Goal: Communication & Community: Answer question/provide support

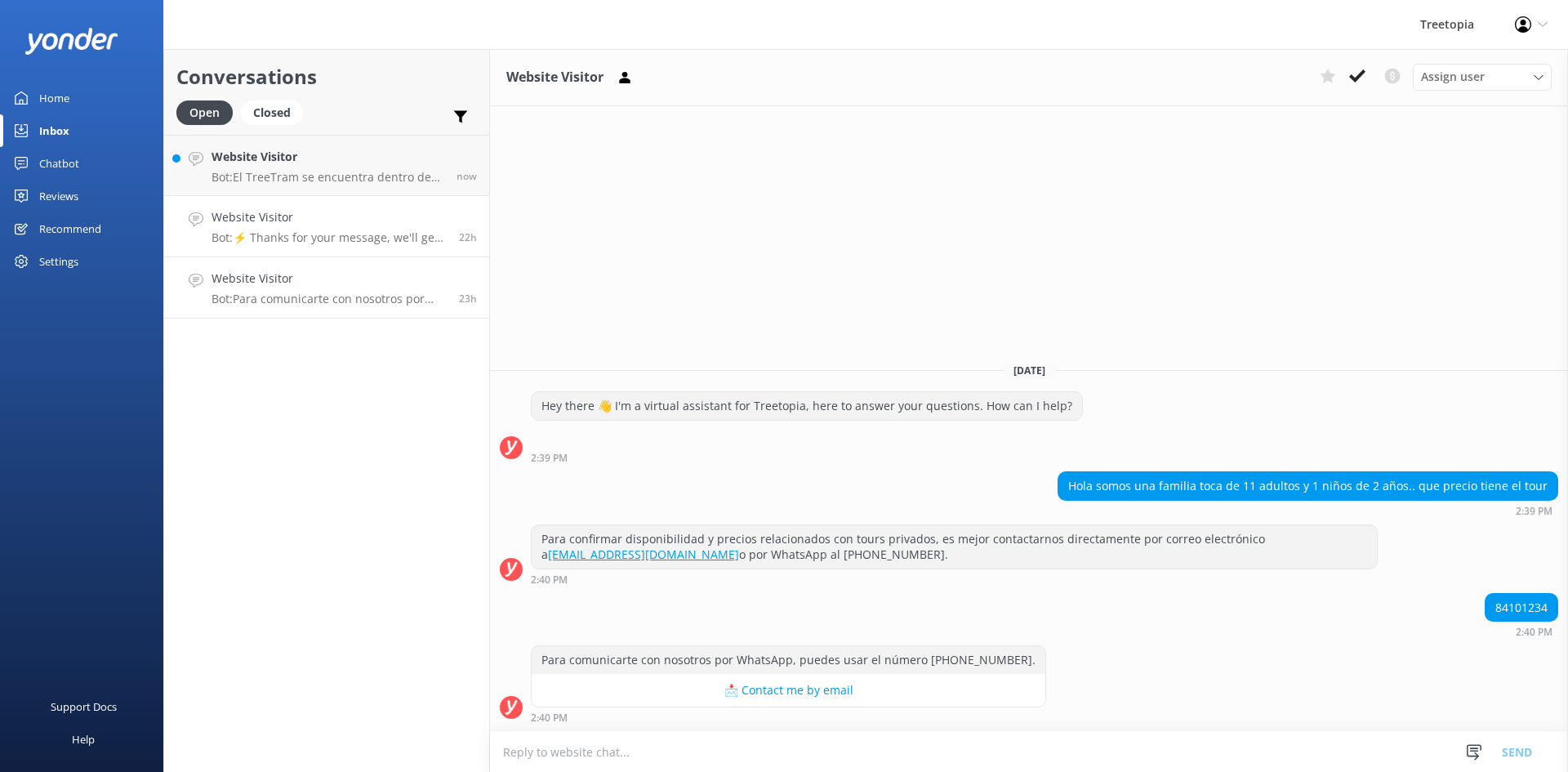
click at [378, 240] on p "Bot: ⚡ Thanks for your message, we'll get back to you as soon as we can. You're…" at bounding box center [328, 238] width 235 height 15
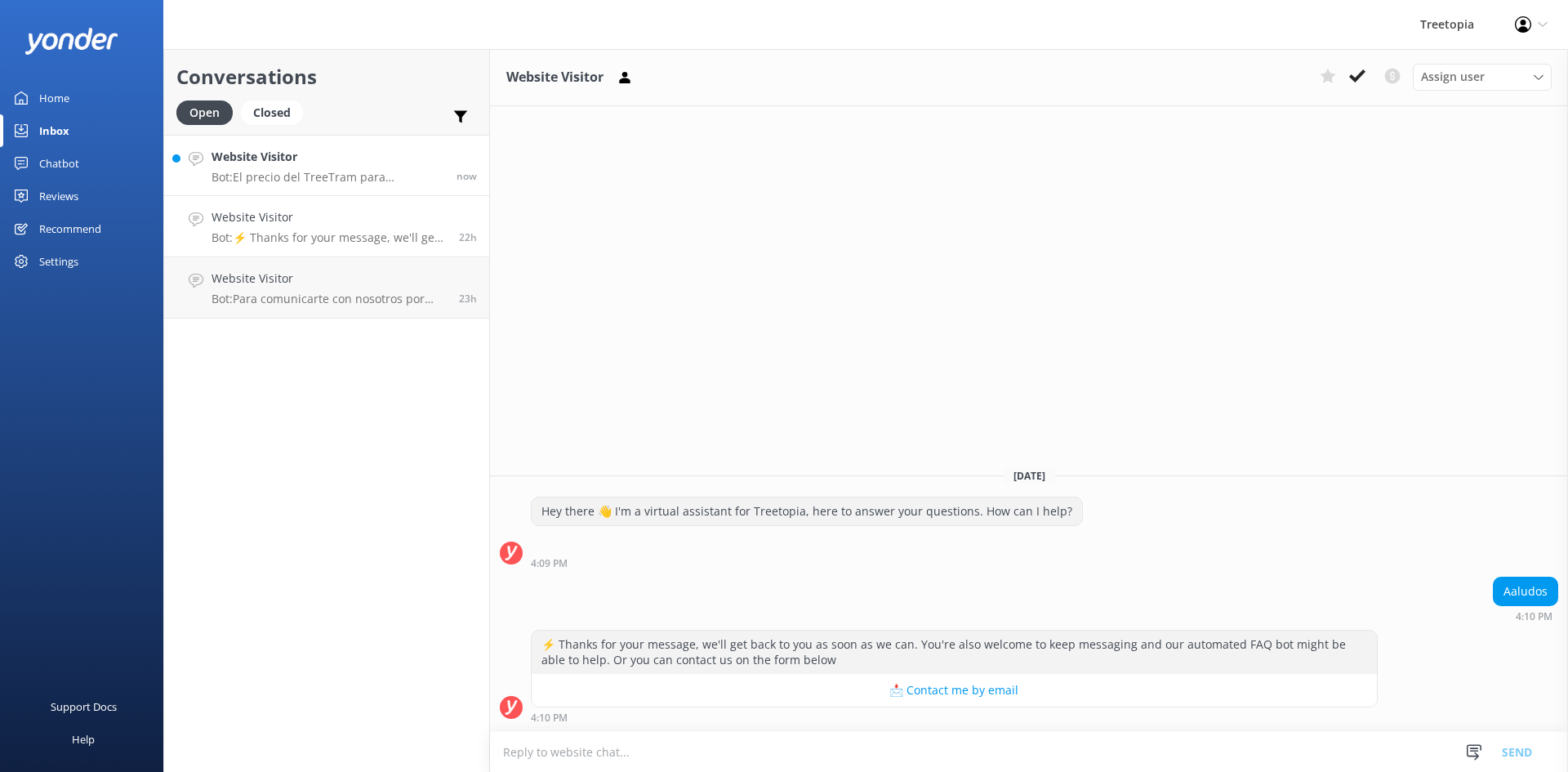
click at [333, 174] on p "Bot: El precio del TreeTram para nacionales es de $41.81 USD por persona. Esta …" at bounding box center [327, 178] width 233 height 15
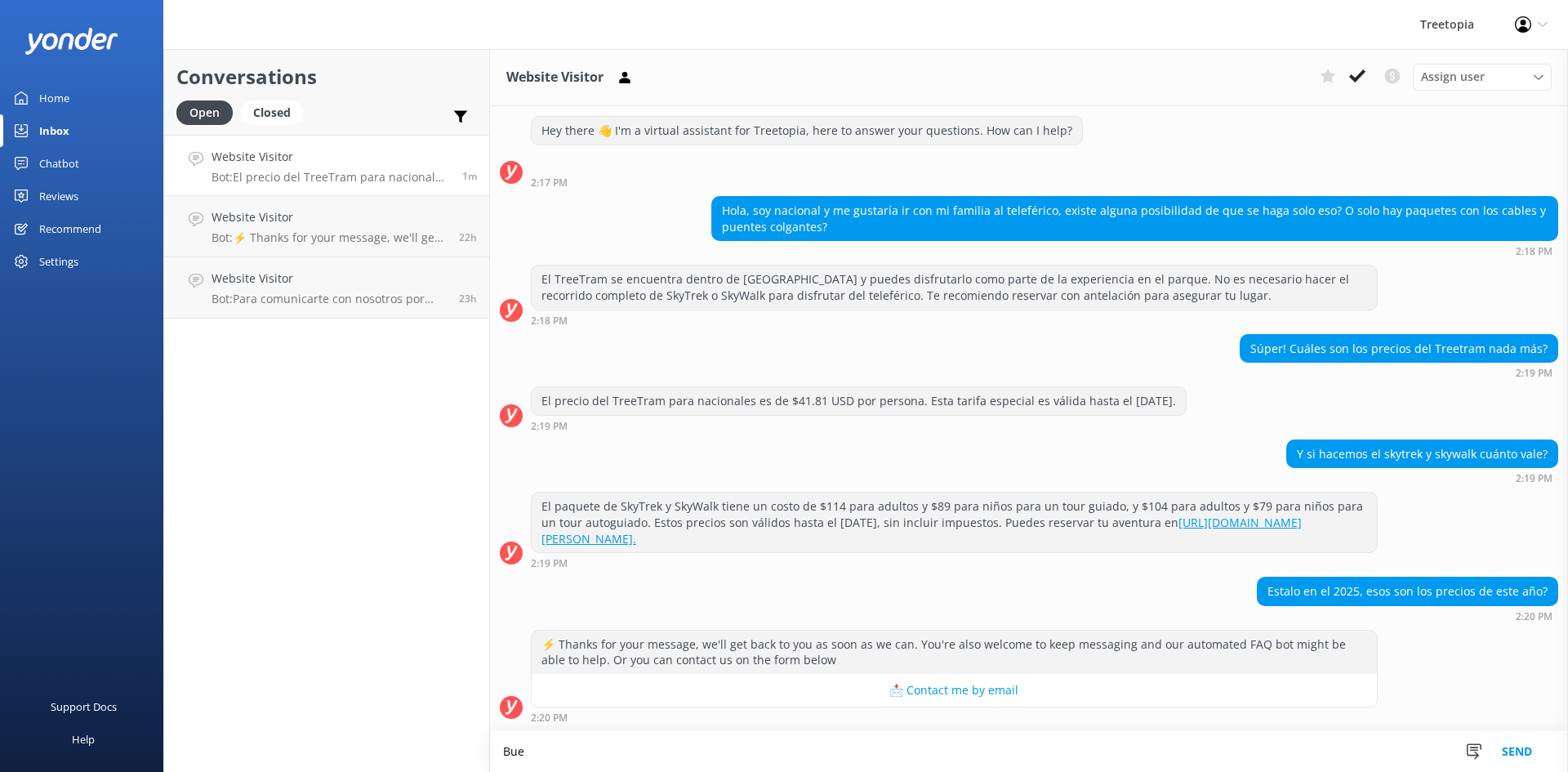
scroll to position [33, 0]
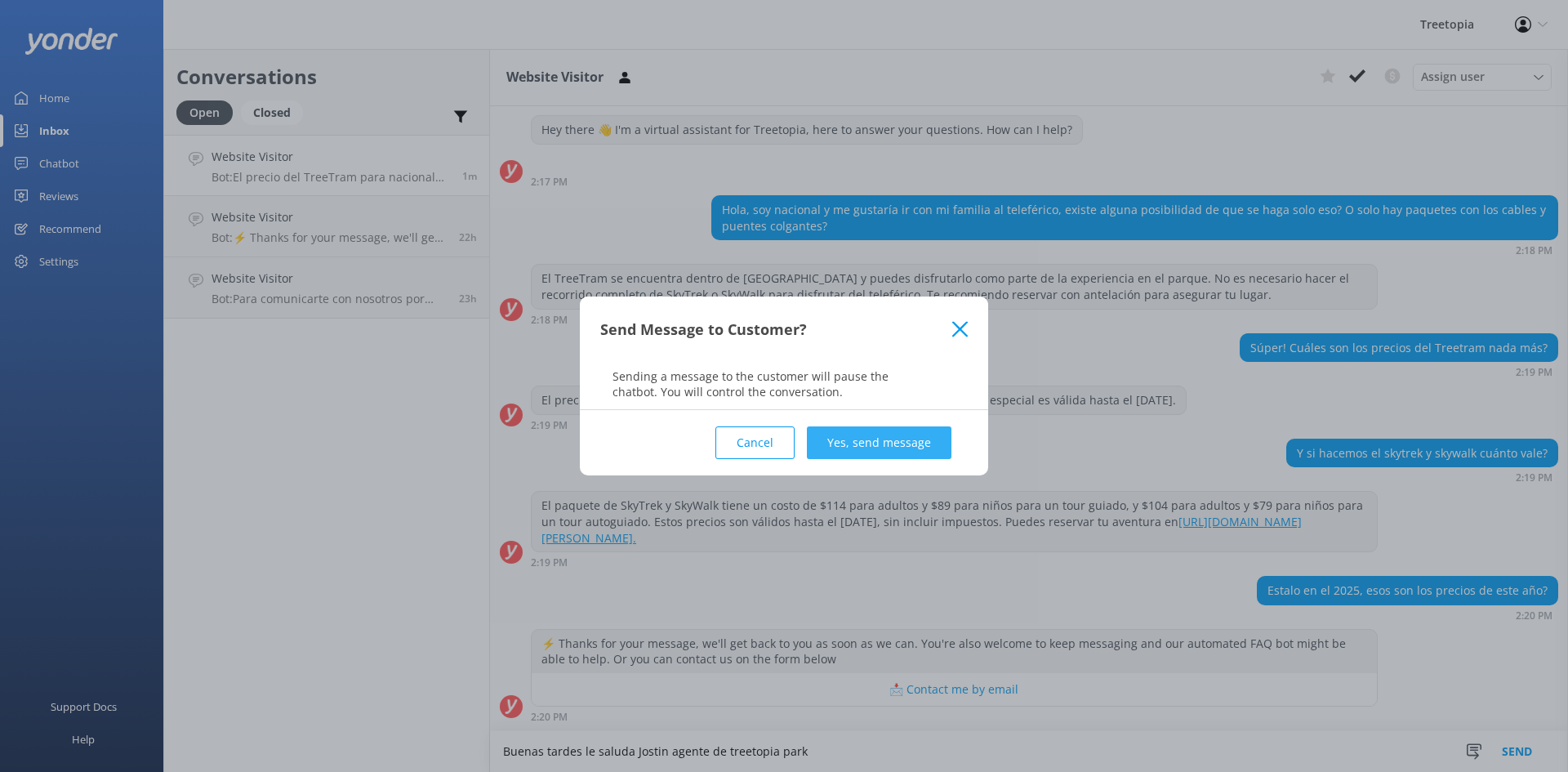
type textarea "Buenas tardes le saluda Jostin agente de treetopia park"
click at [914, 433] on button "Yes, send message" at bounding box center [879, 442] width 144 height 33
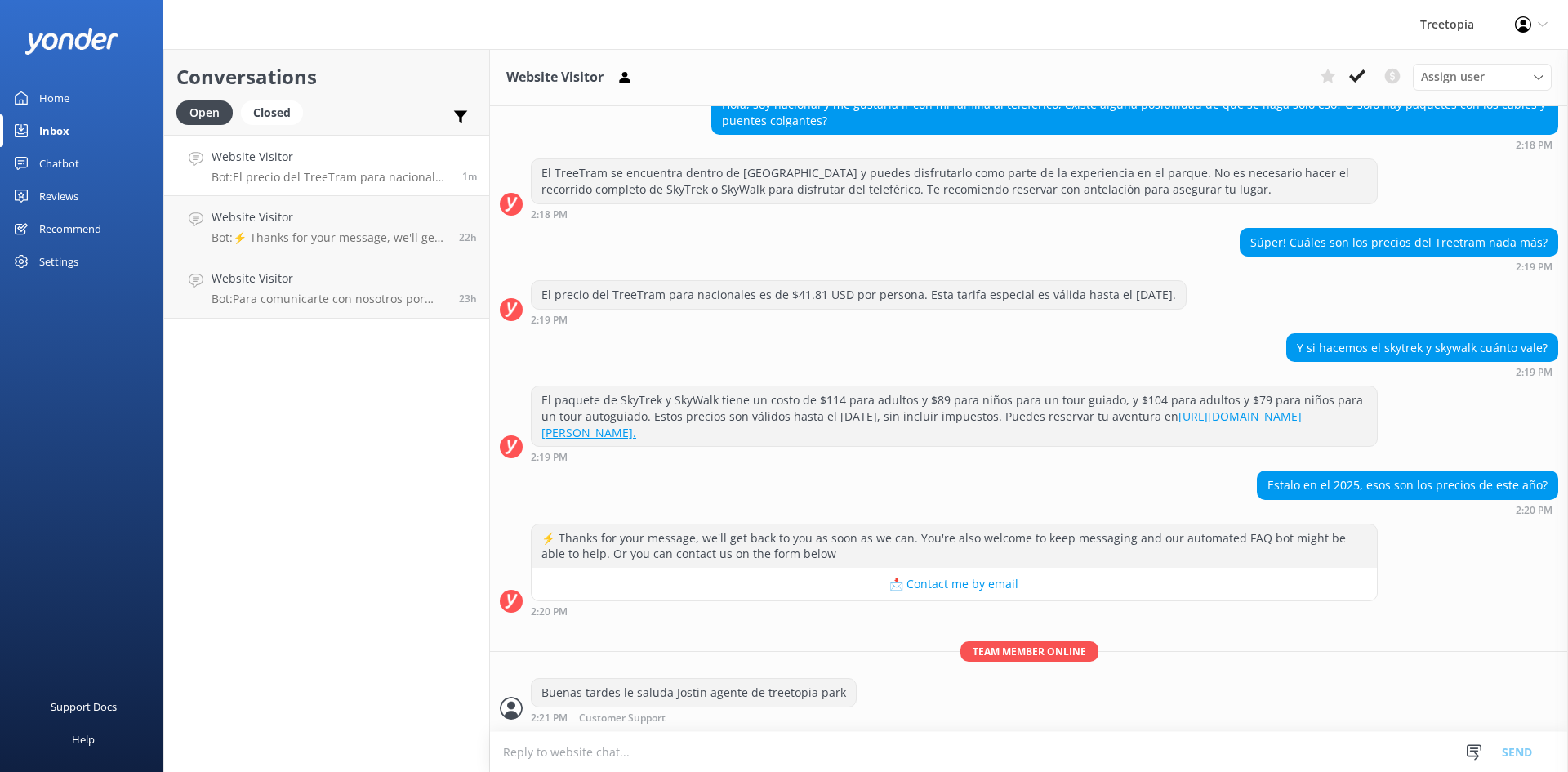
scroll to position [140, 0]
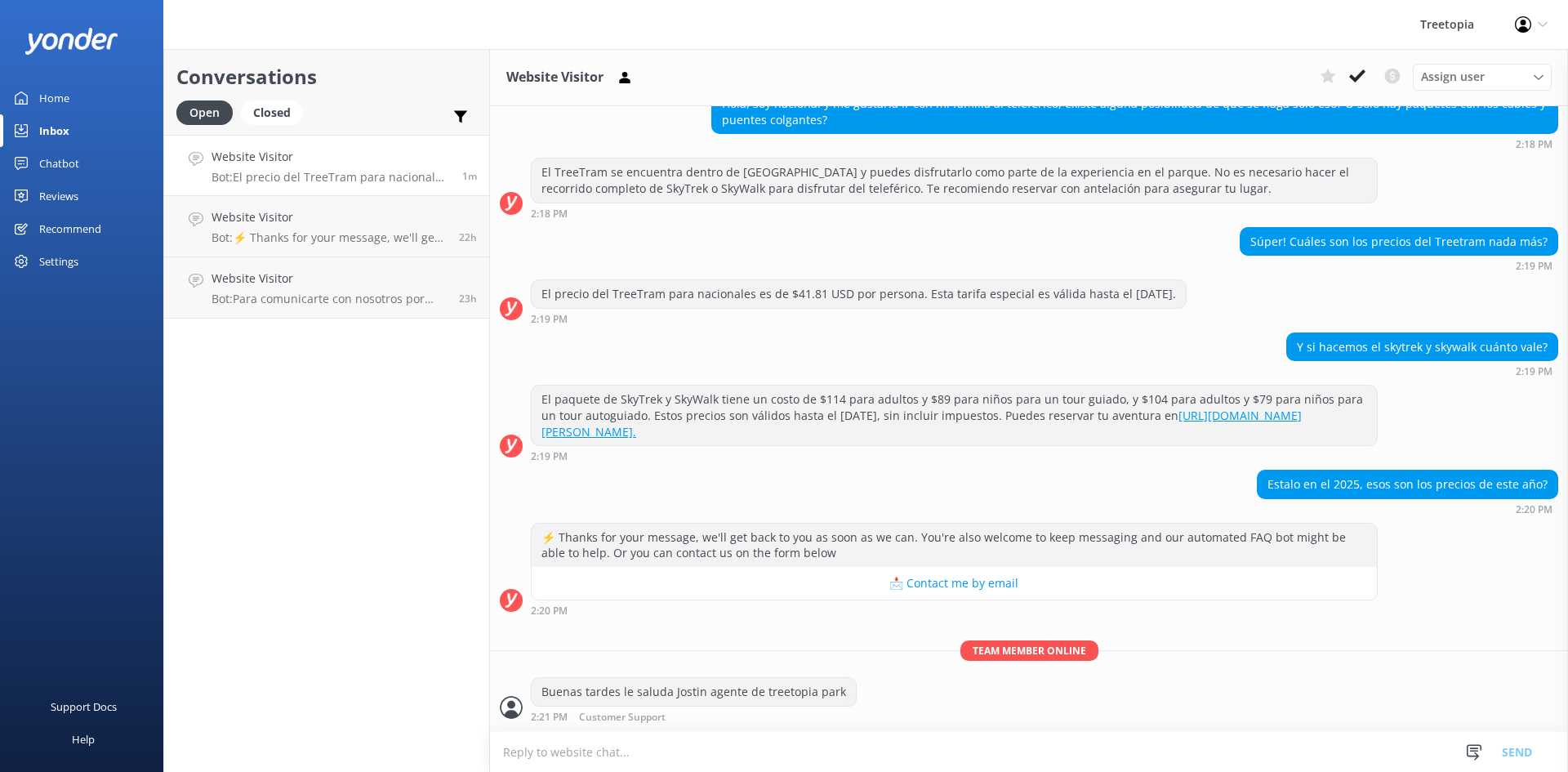
click at [679, 759] on textarea at bounding box center [1029, 752] width 1078 height 40
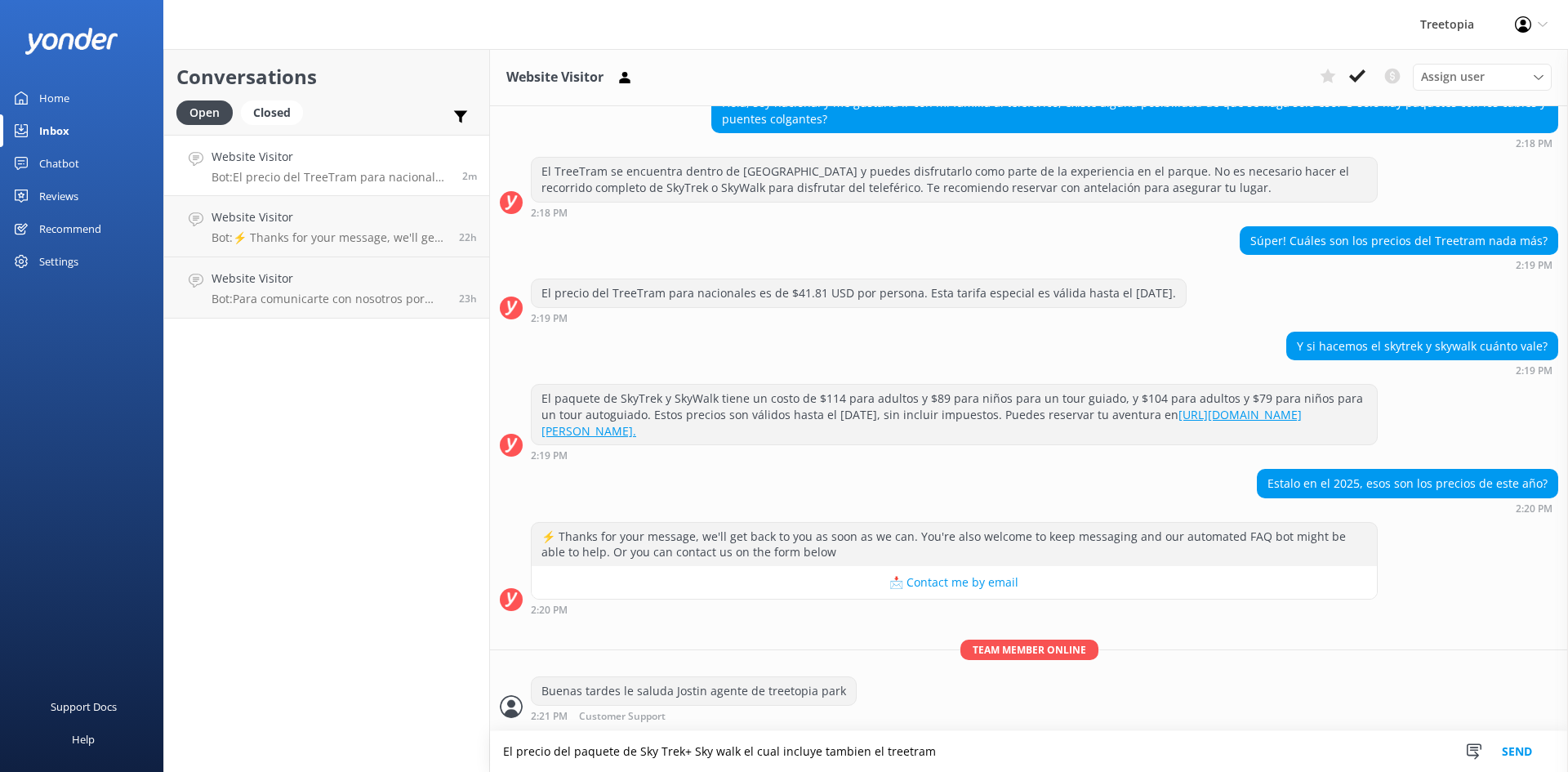
scroll to position [193, 0]
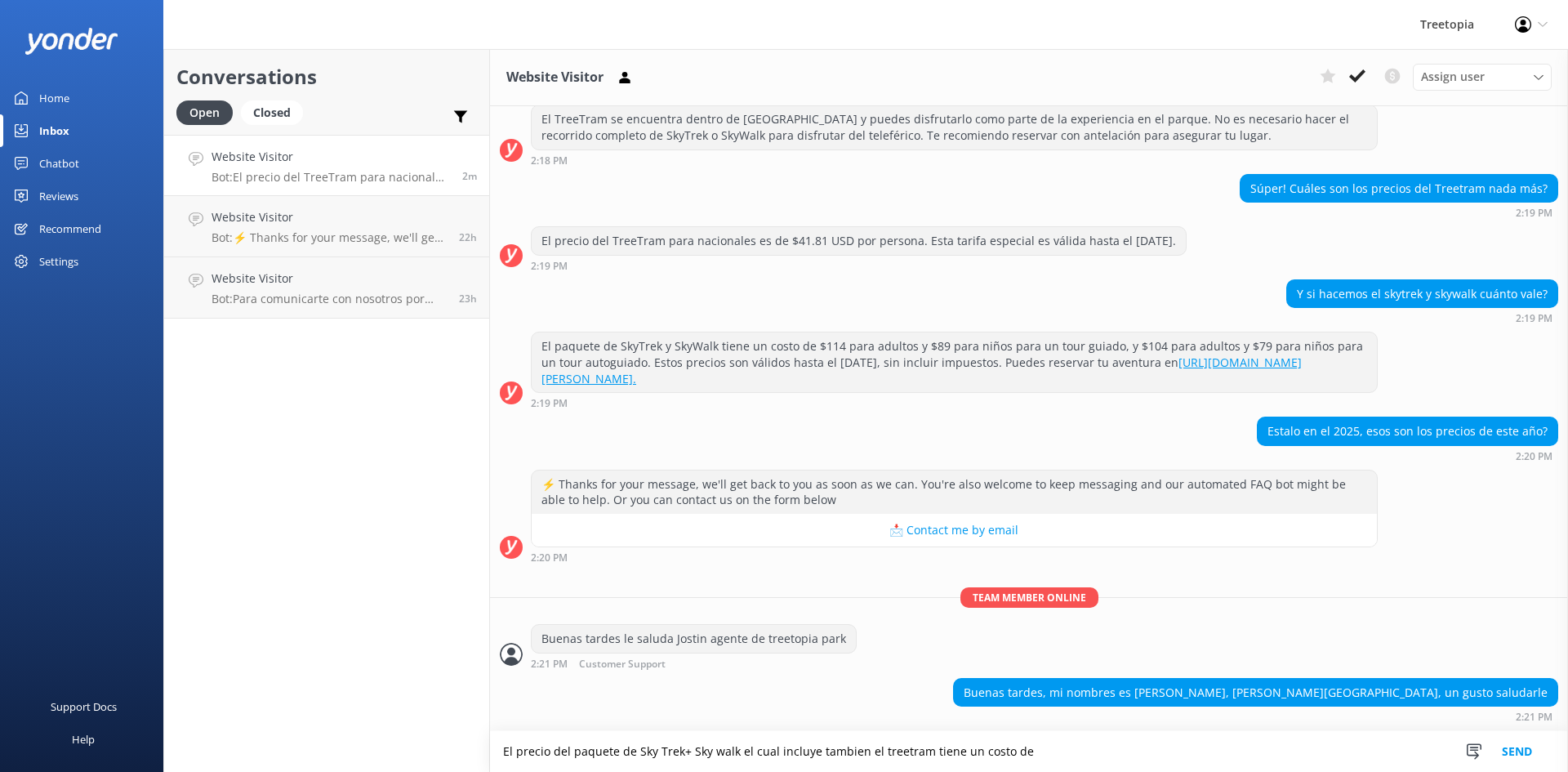
click at [504, 752] on textarea "El precio del paquete de Sky Trek+ Sky walk el cual incluye tambien el treetram…" at bounding box center [1029, 752] width 1078 height 41
click at [1148, 750] on textarea "Mucho gusto [PERSON_NAME],El precio del paquete de Sky Trek+ Sky walk el cual i…" at bounding box center [1029, 752] width 1078 height 41
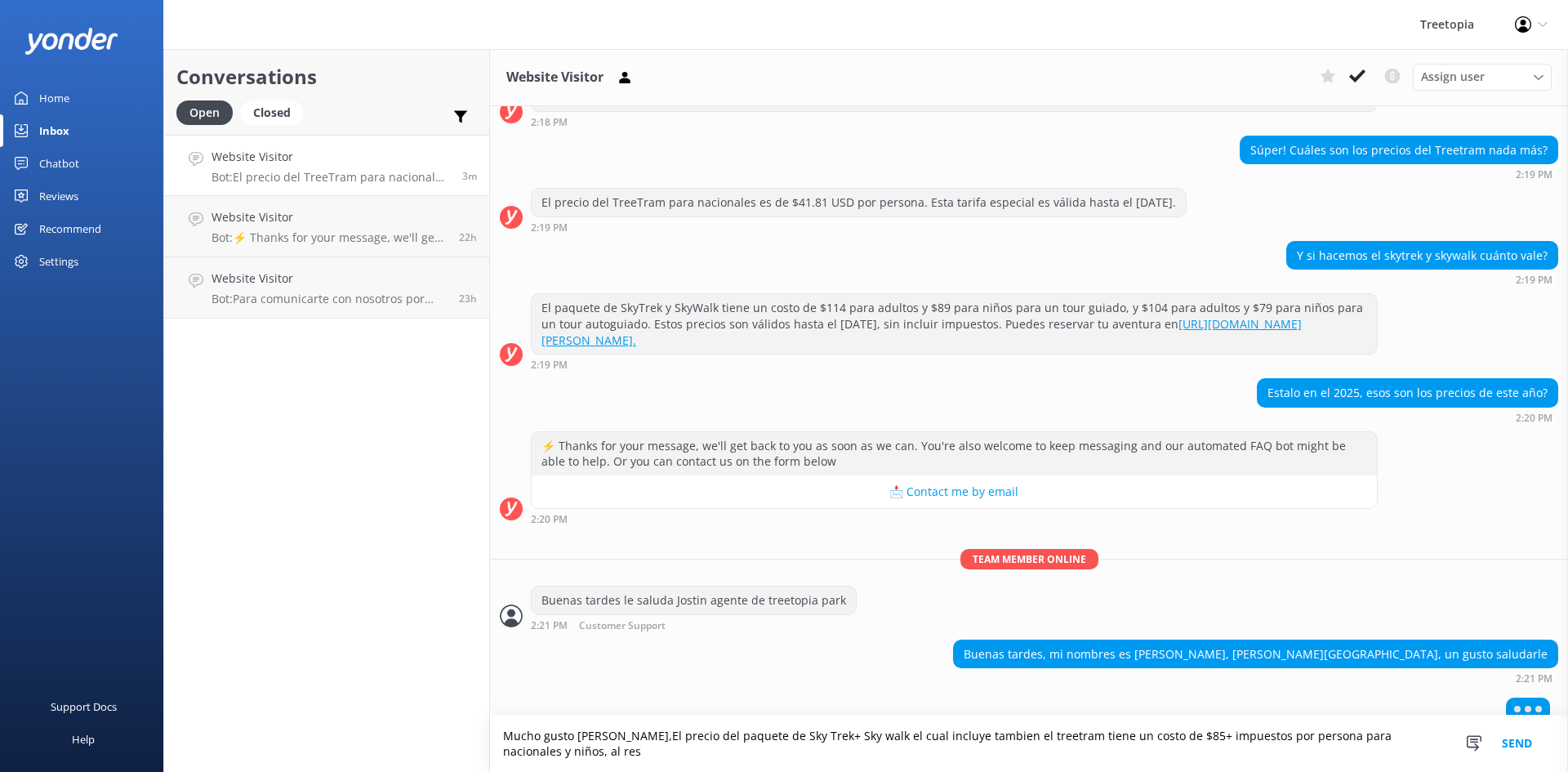
scroll to position [246, 0]
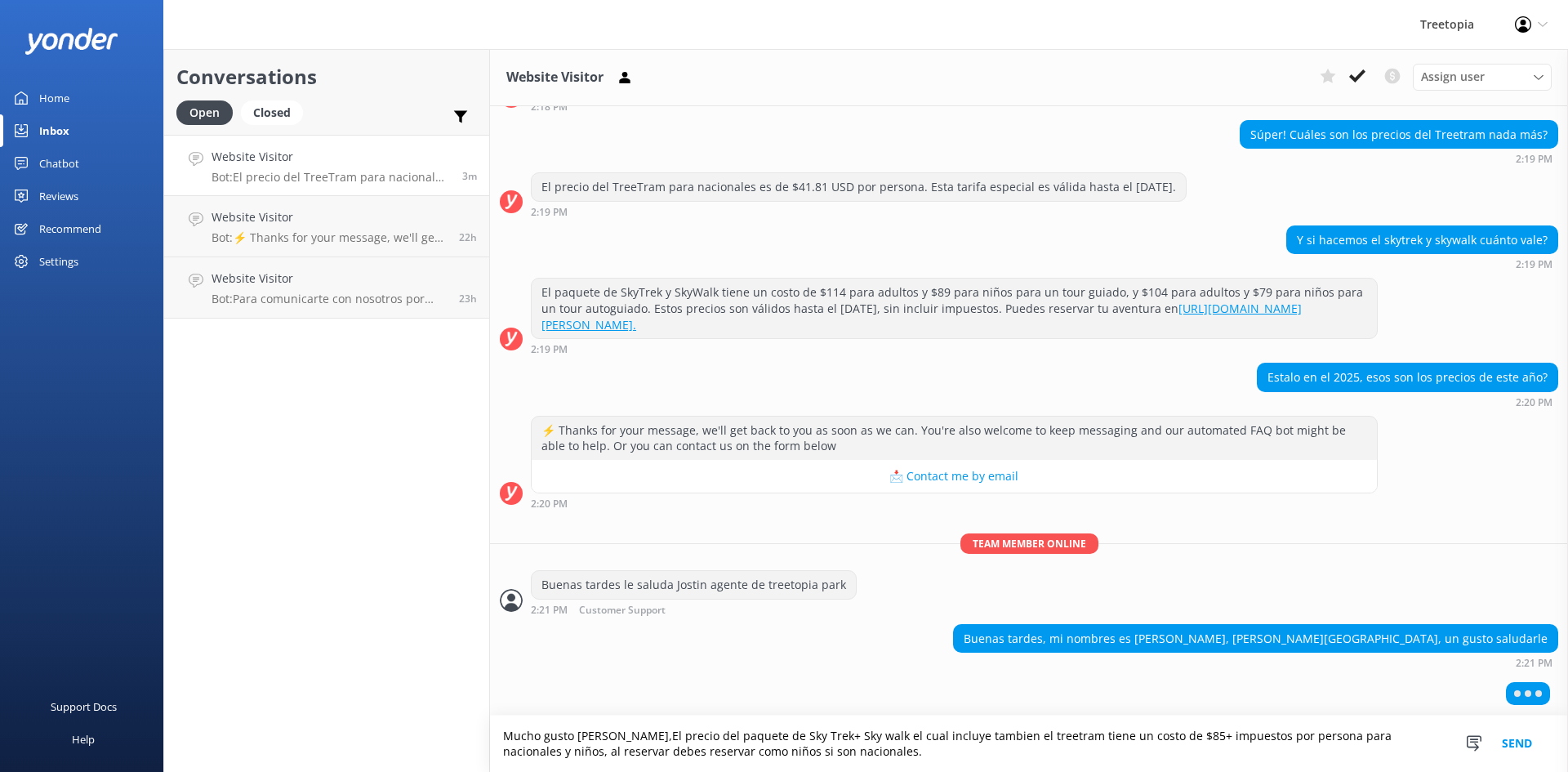
type textarea "Mucho gusto [PERSON_NAME],El precio del paquete de Sky Trek+ Sky walk el cual i…"
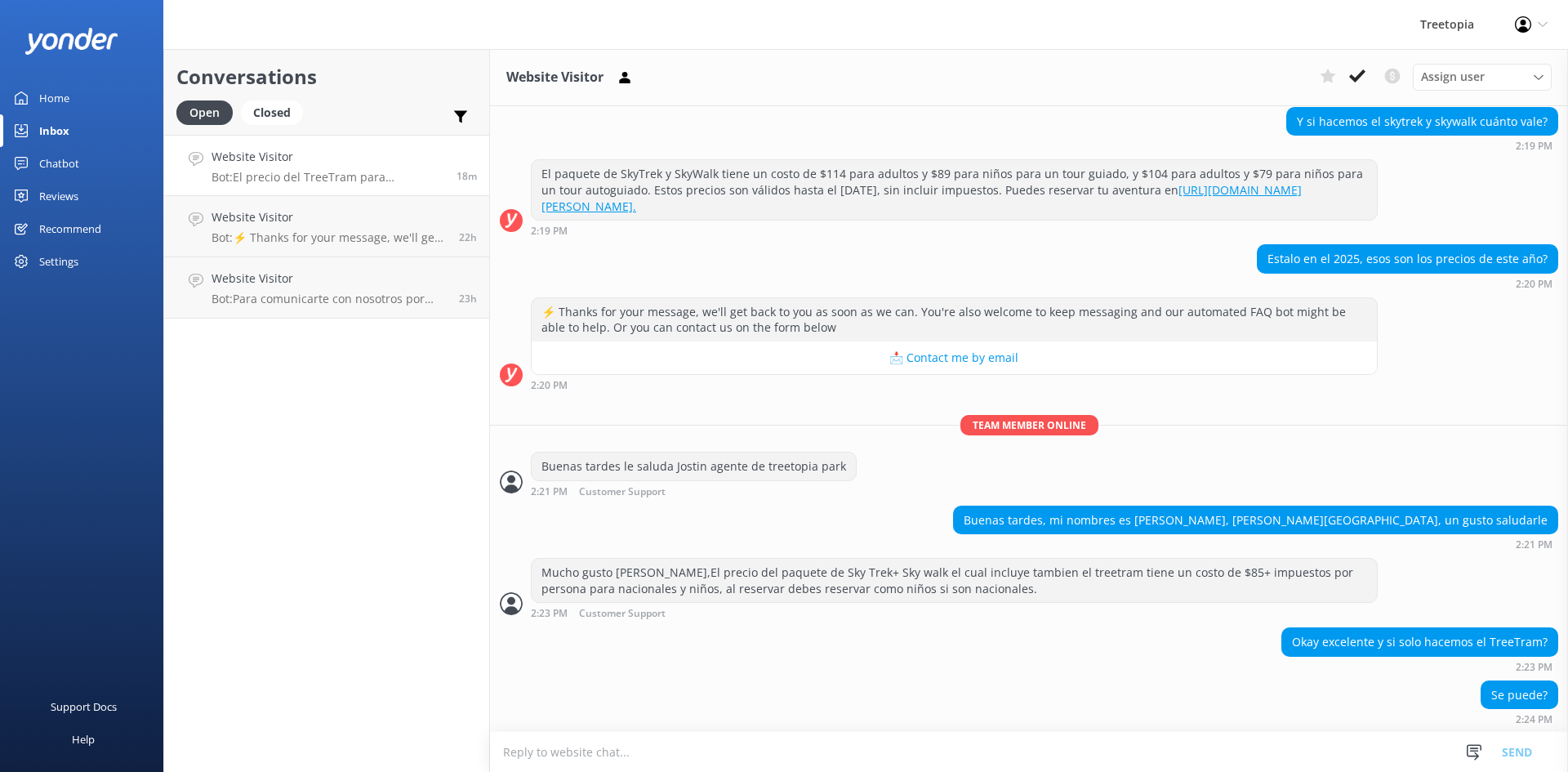
scroll to position [366, 0]
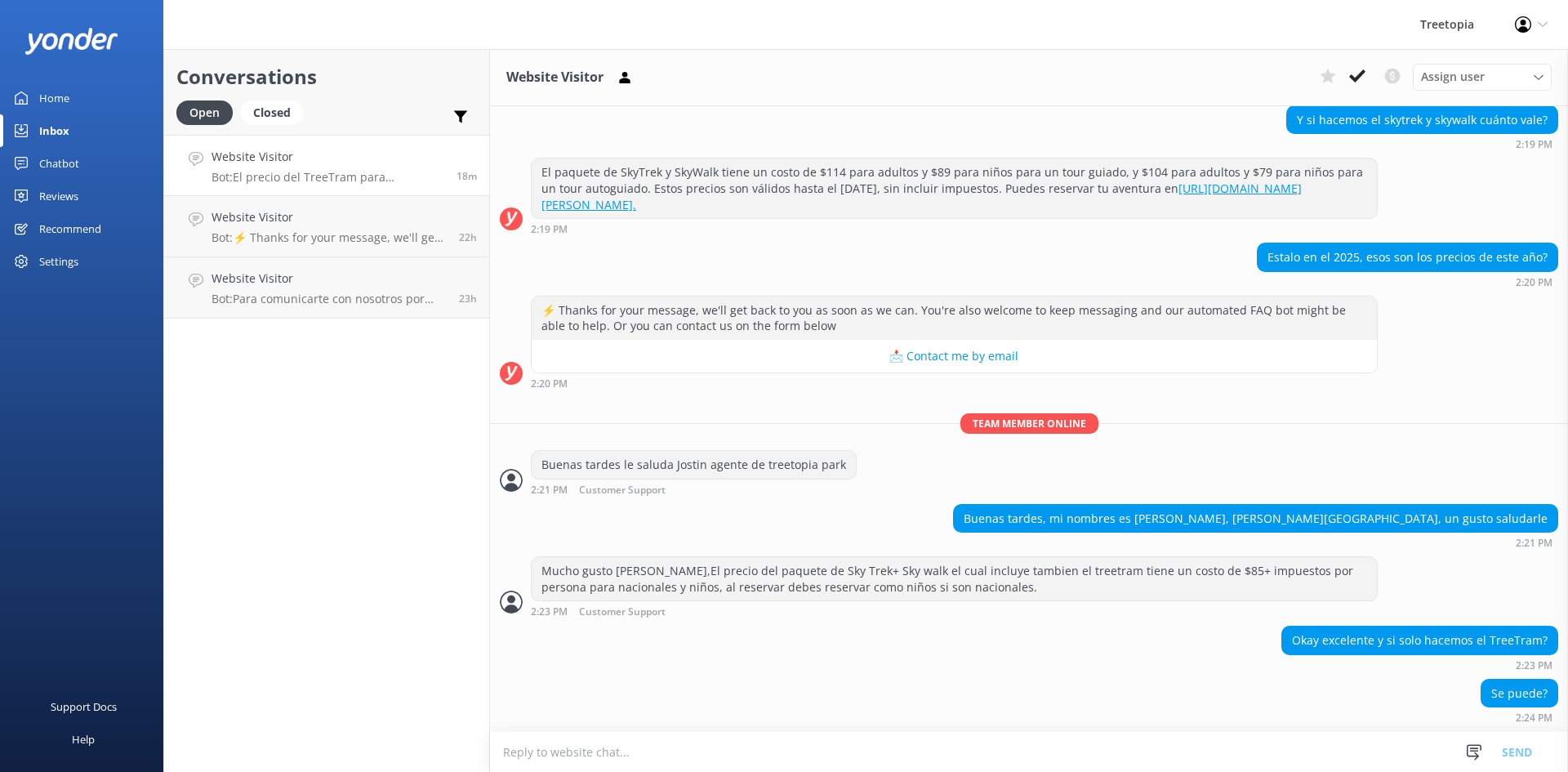
click at [888, 748] on textarea at bounding box center [1029, 752] width 1078 height 40
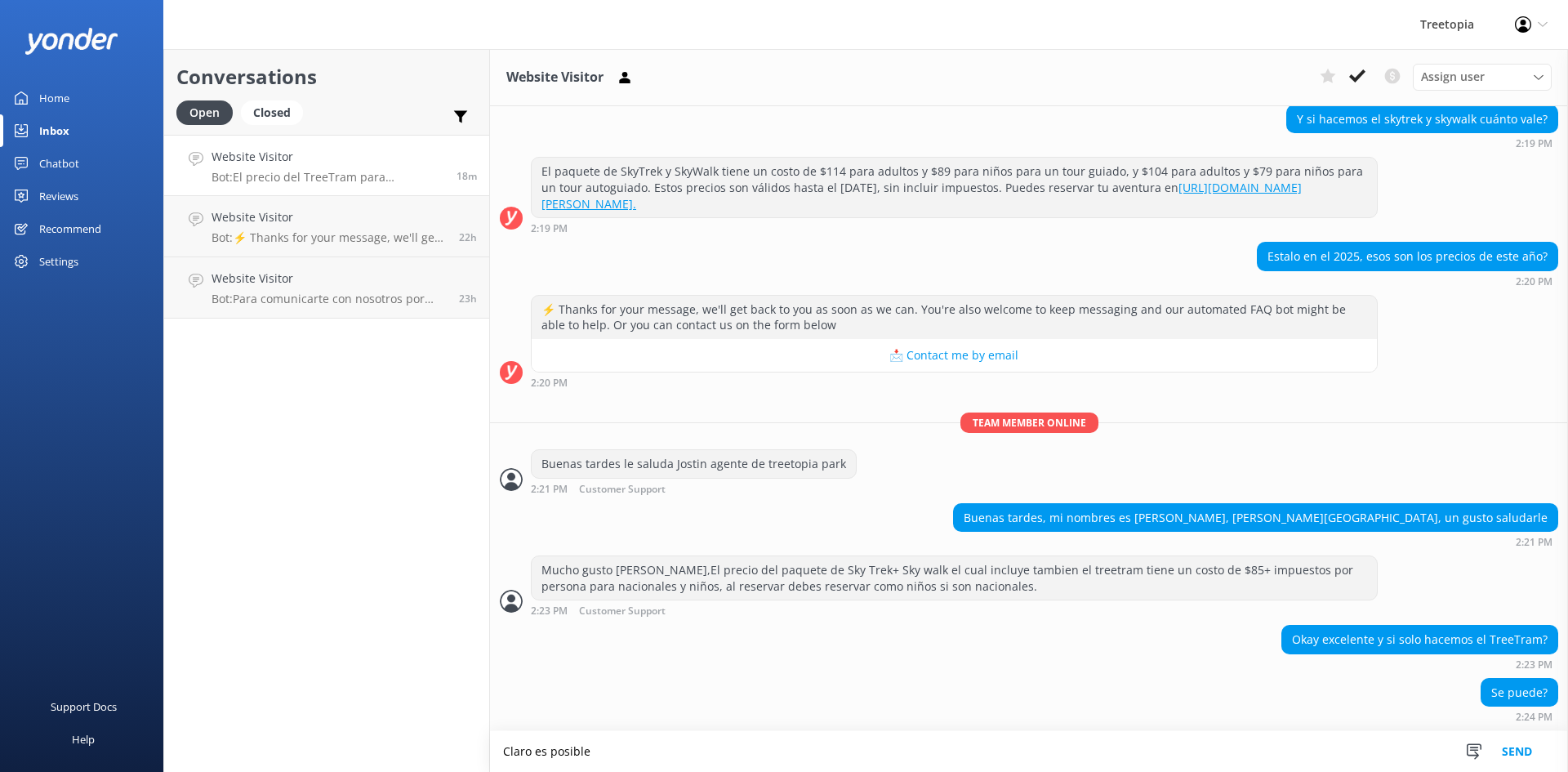
type textarea "Claro es posible"
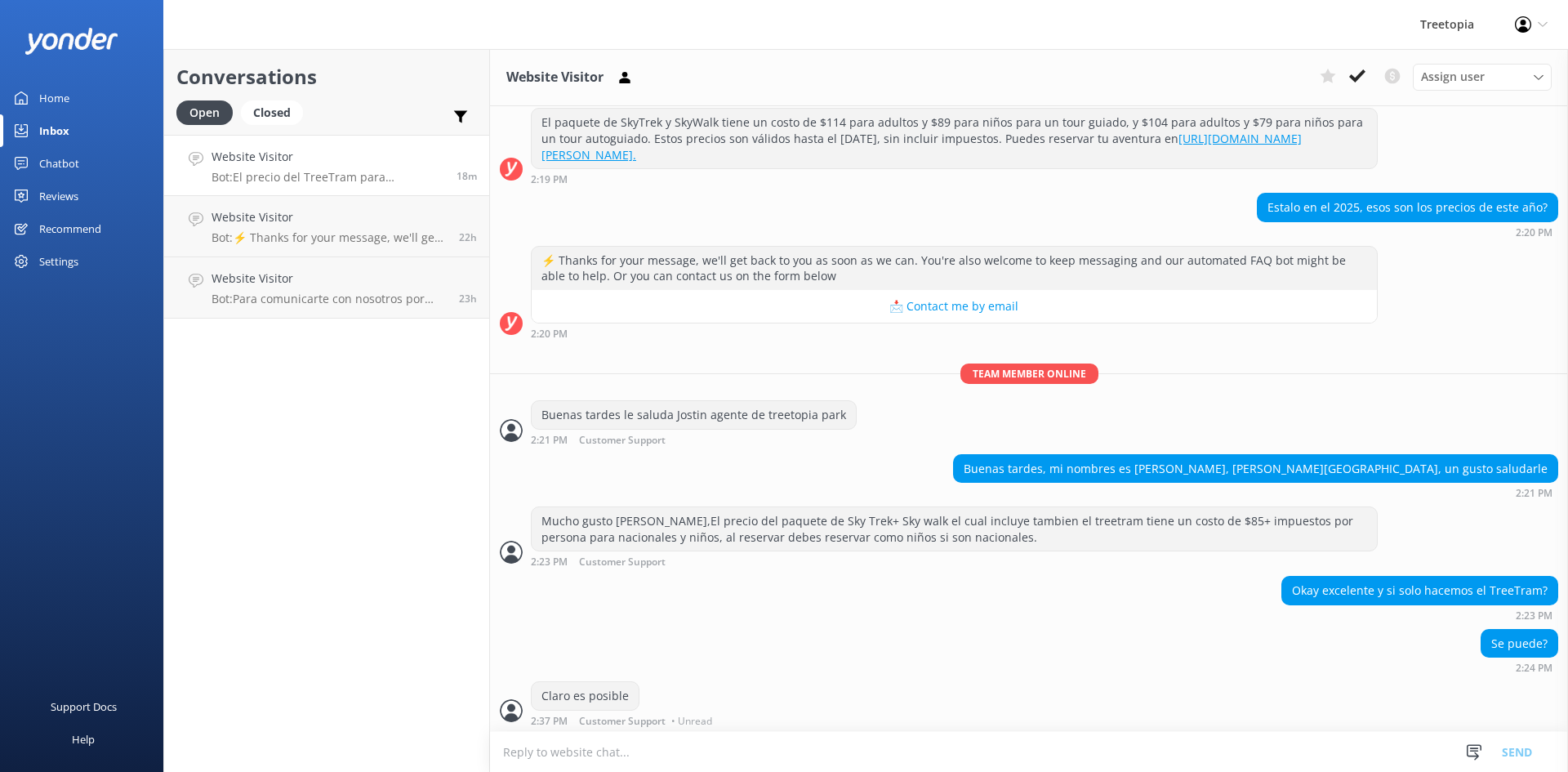
scroll to position [419, 0]
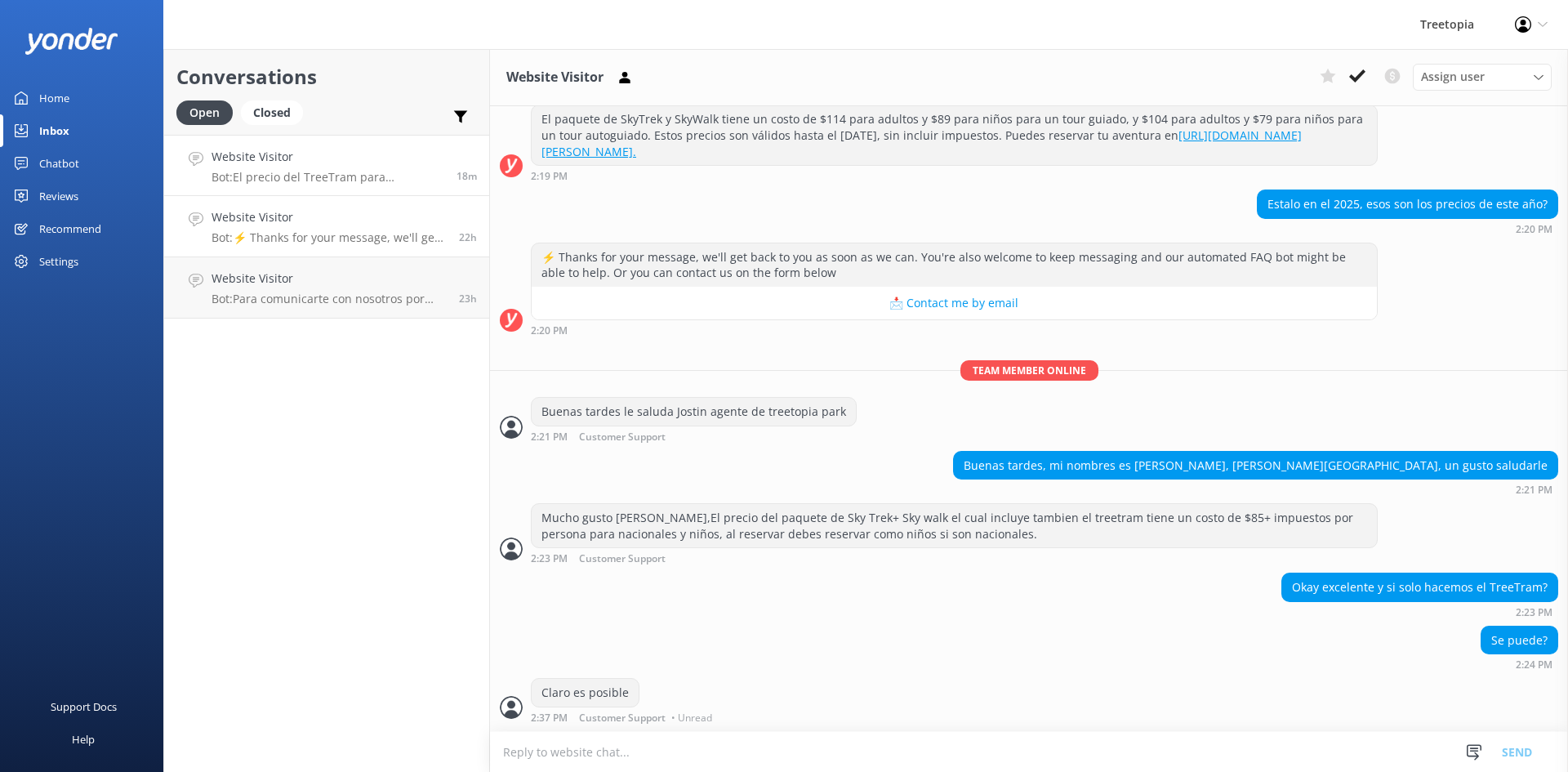
click at [291, 219] on h4 "Website Visitor" at bounding box center [328, 217] width 235 height 18
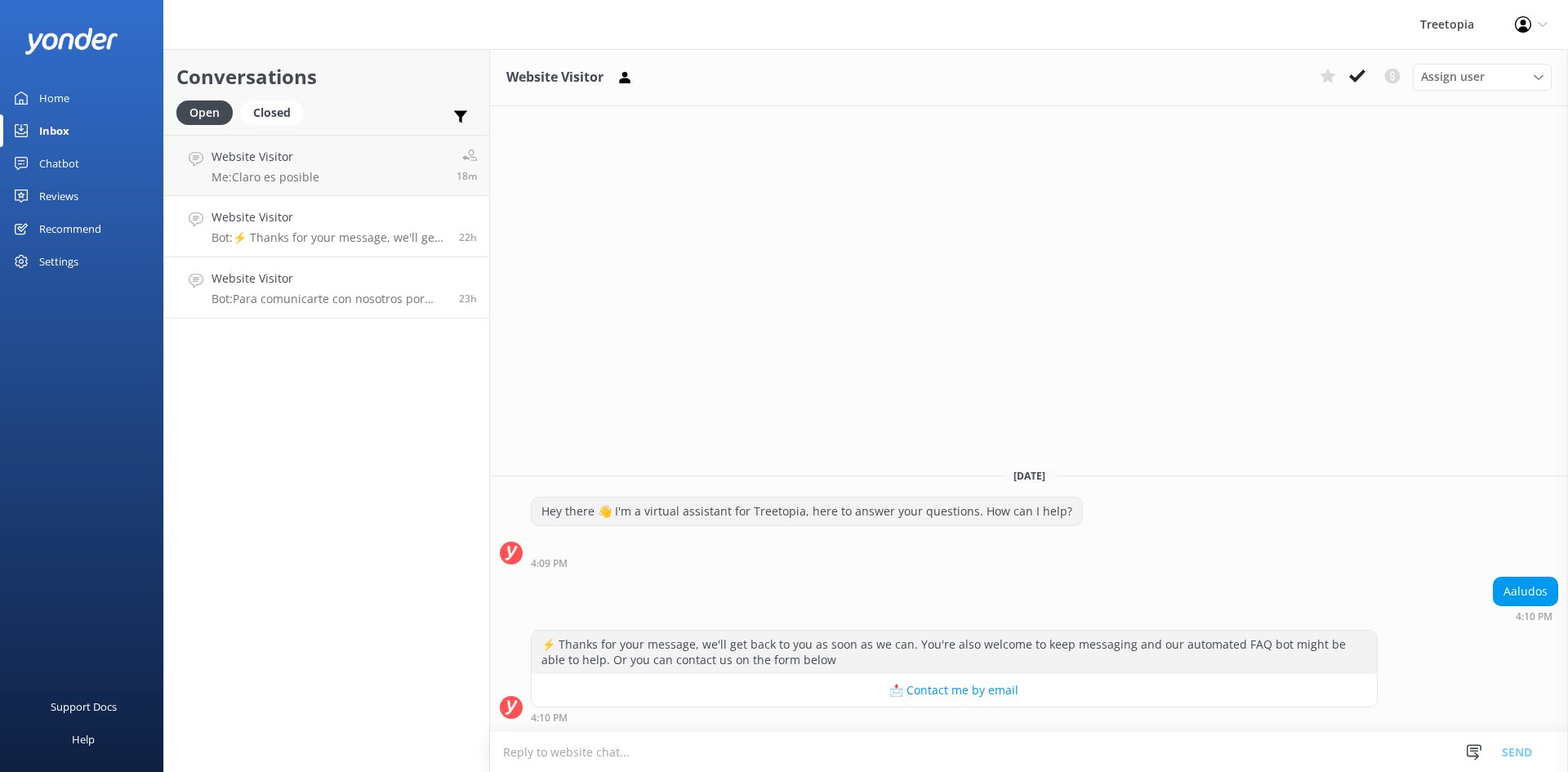
click at [286, 302] on p "Bot: Para comunicarte con nosotros por WhatsApp, puedes usar el número [PHONE_N…" at bounding box center [328, 299] width 235 height 15
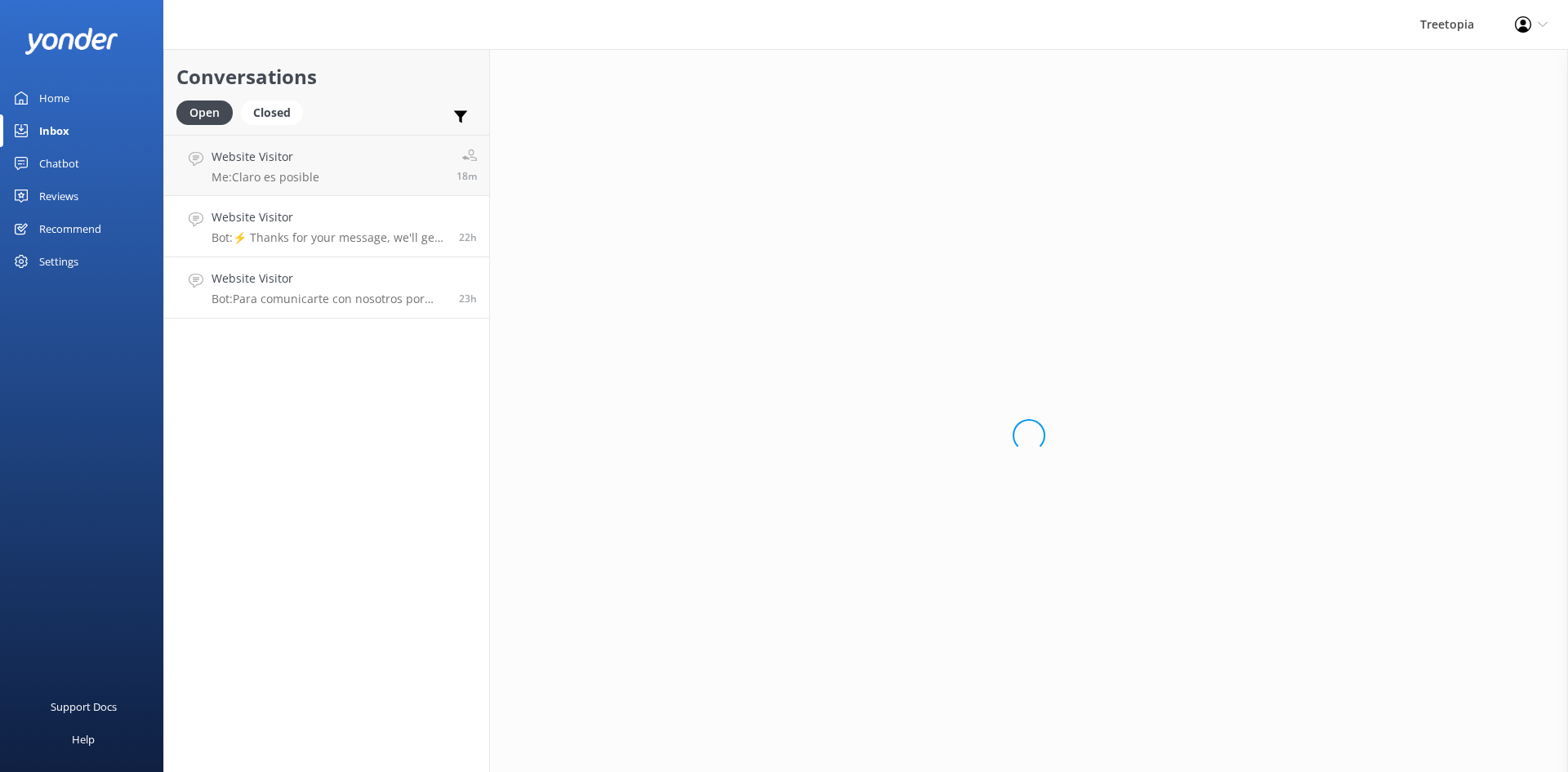
click at [316, 230] on div "Website Visitor Bot: ⚡ Thanks for your message, we'll get back to you as soon a…" at bounding box center [328, 226] width 235 height 36
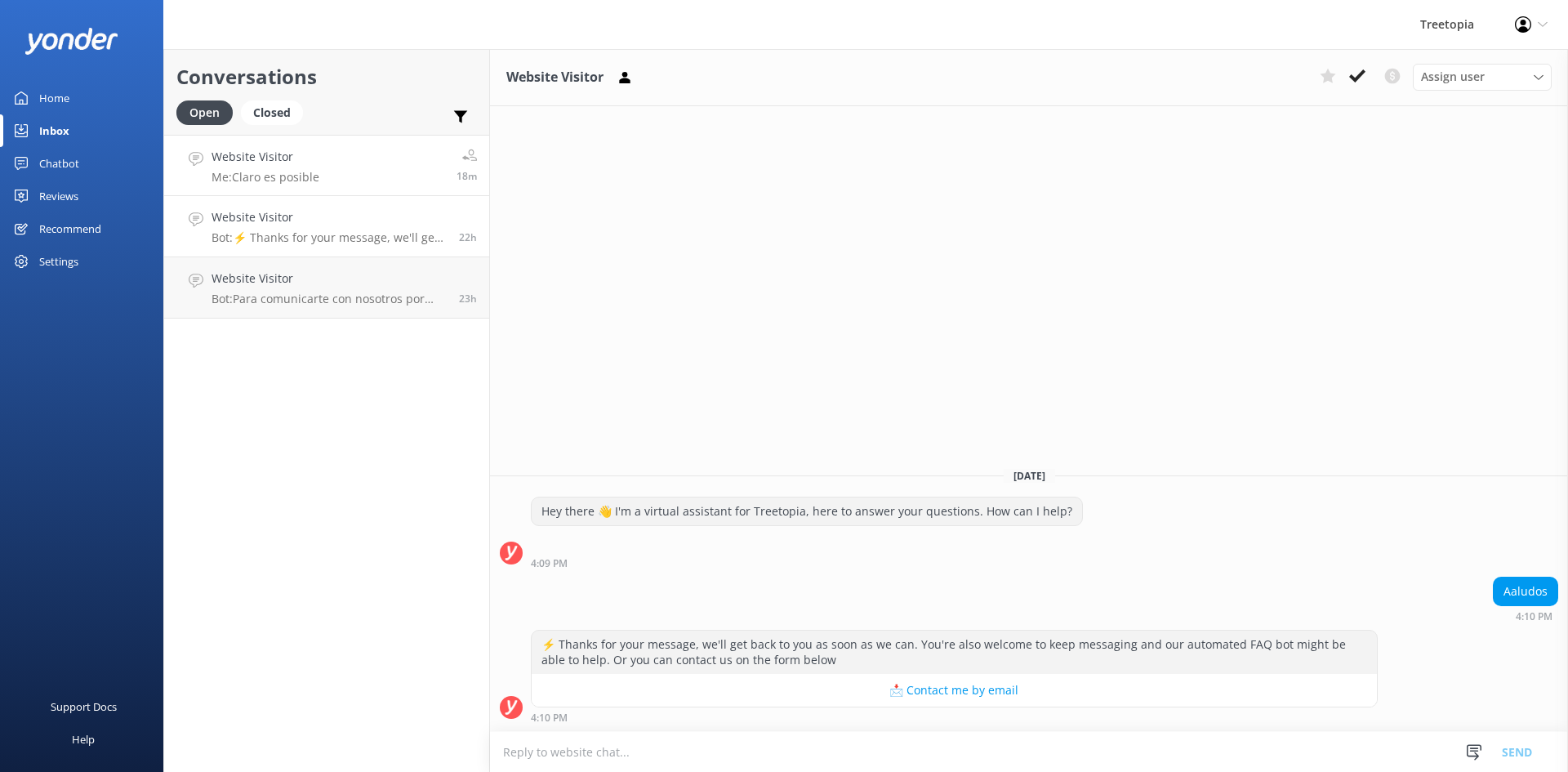
click at [321, 187] on link "Website Visitor Me: Claro es posible 18m" at bounding box center [326, 166] width 325 height 61
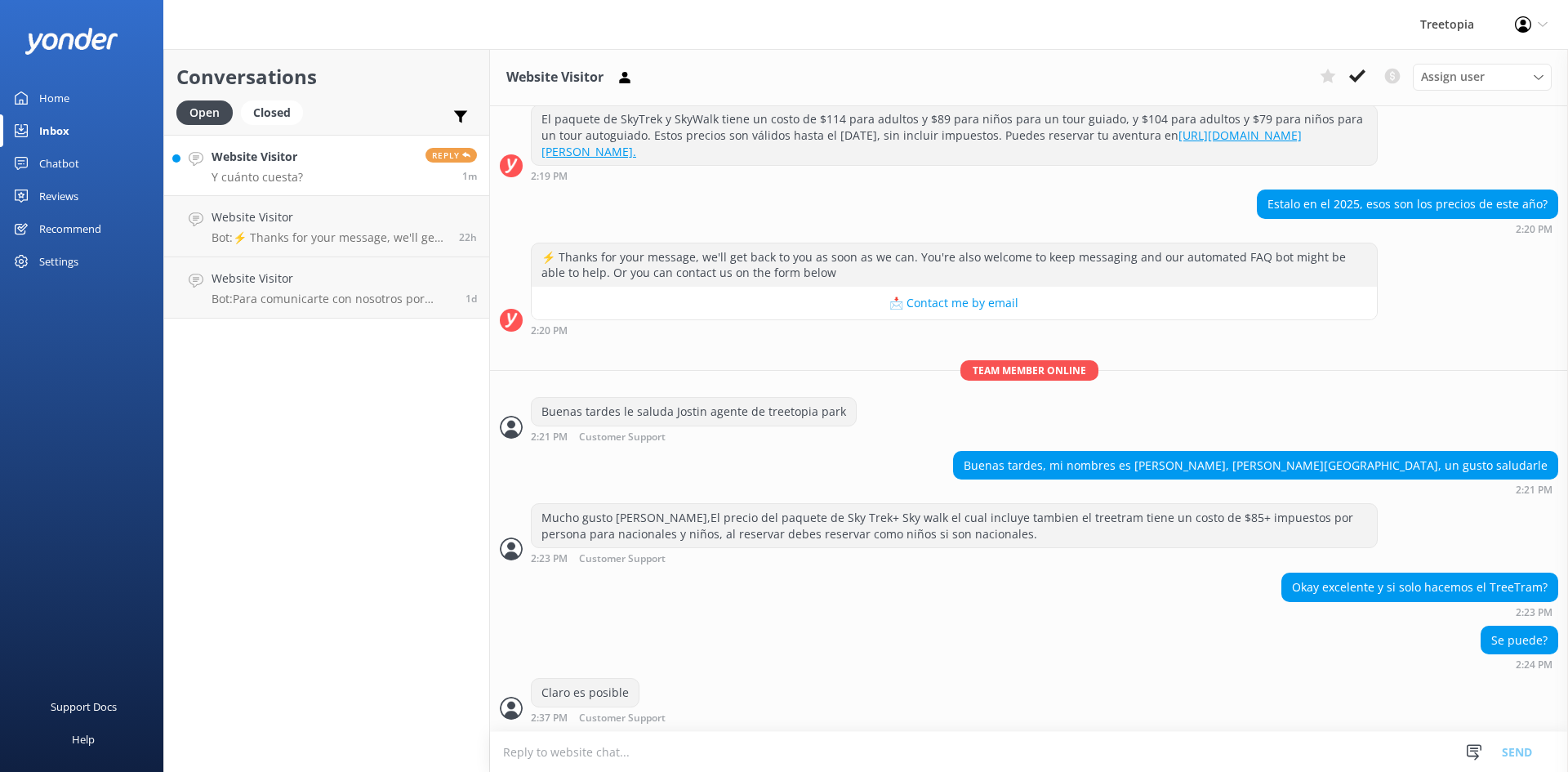
scroll to position [473, 0]
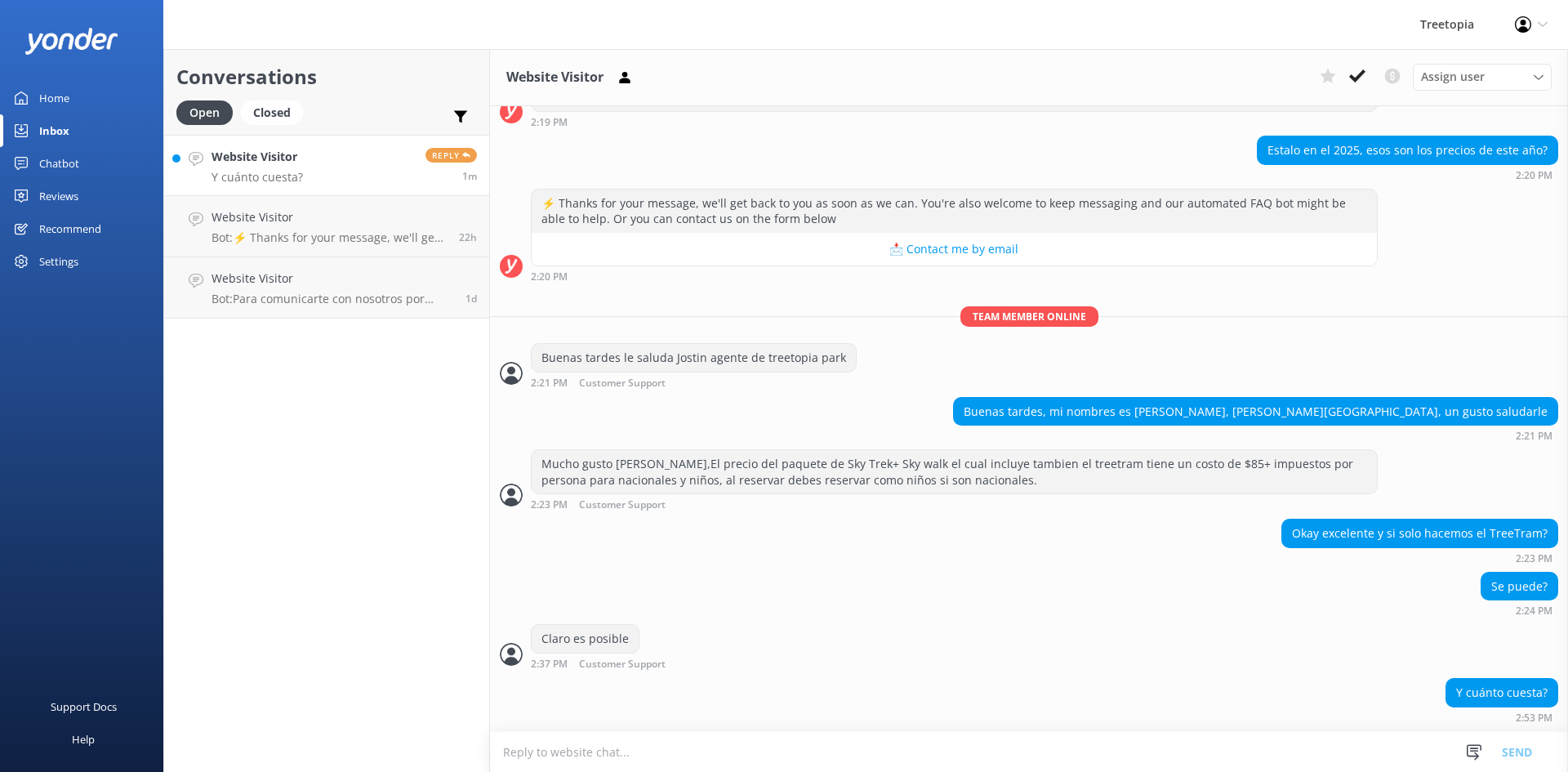
click at [879, 754] on textarea at bounding box center [1029, 752] width 1078 height 40
click at [881, 753] on textarea at bounding box center [1029, 752] width 1078 height 40
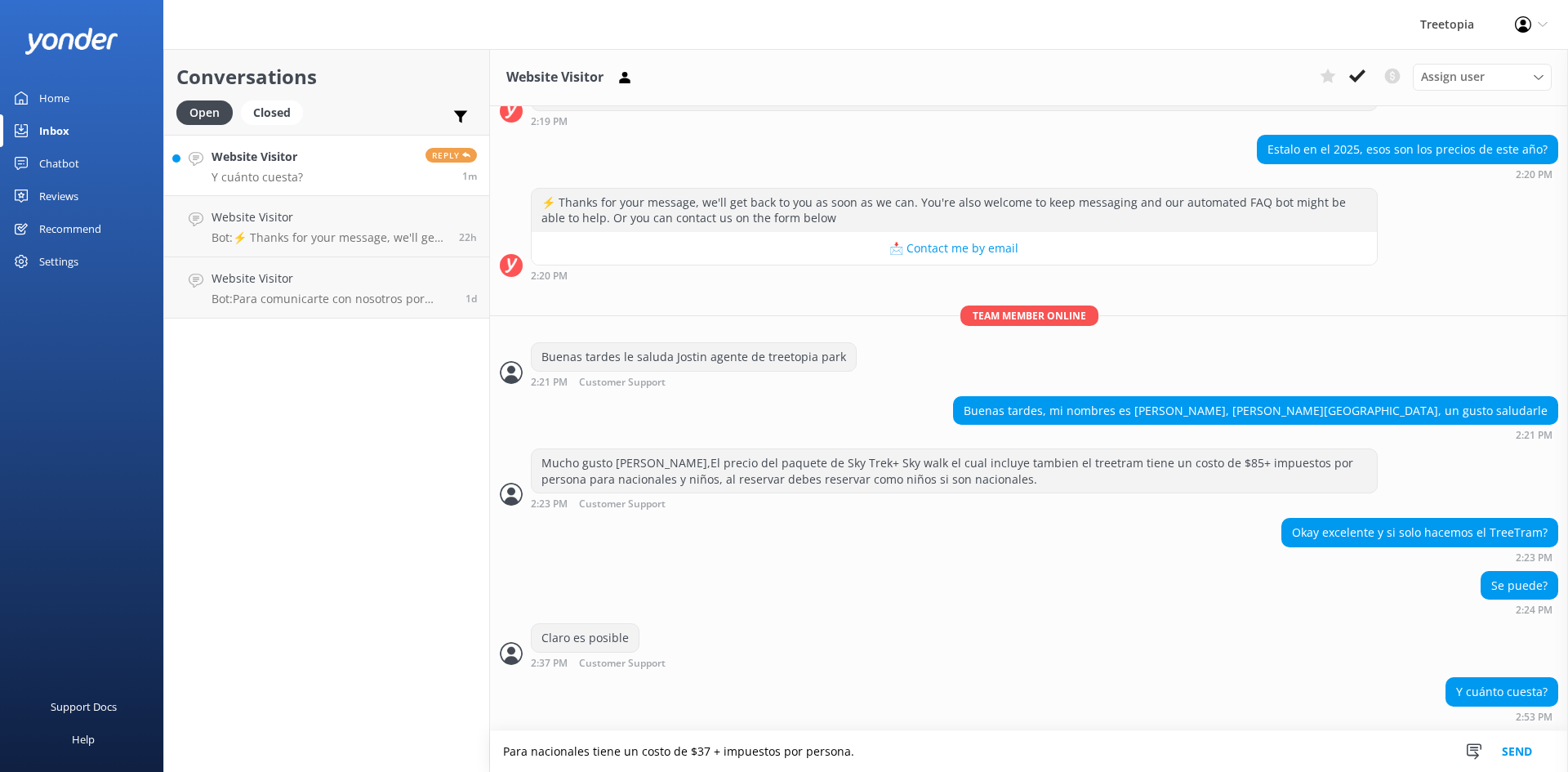
type textarea "Para nacionales tiene un costo de $37 + impuestos por persona."
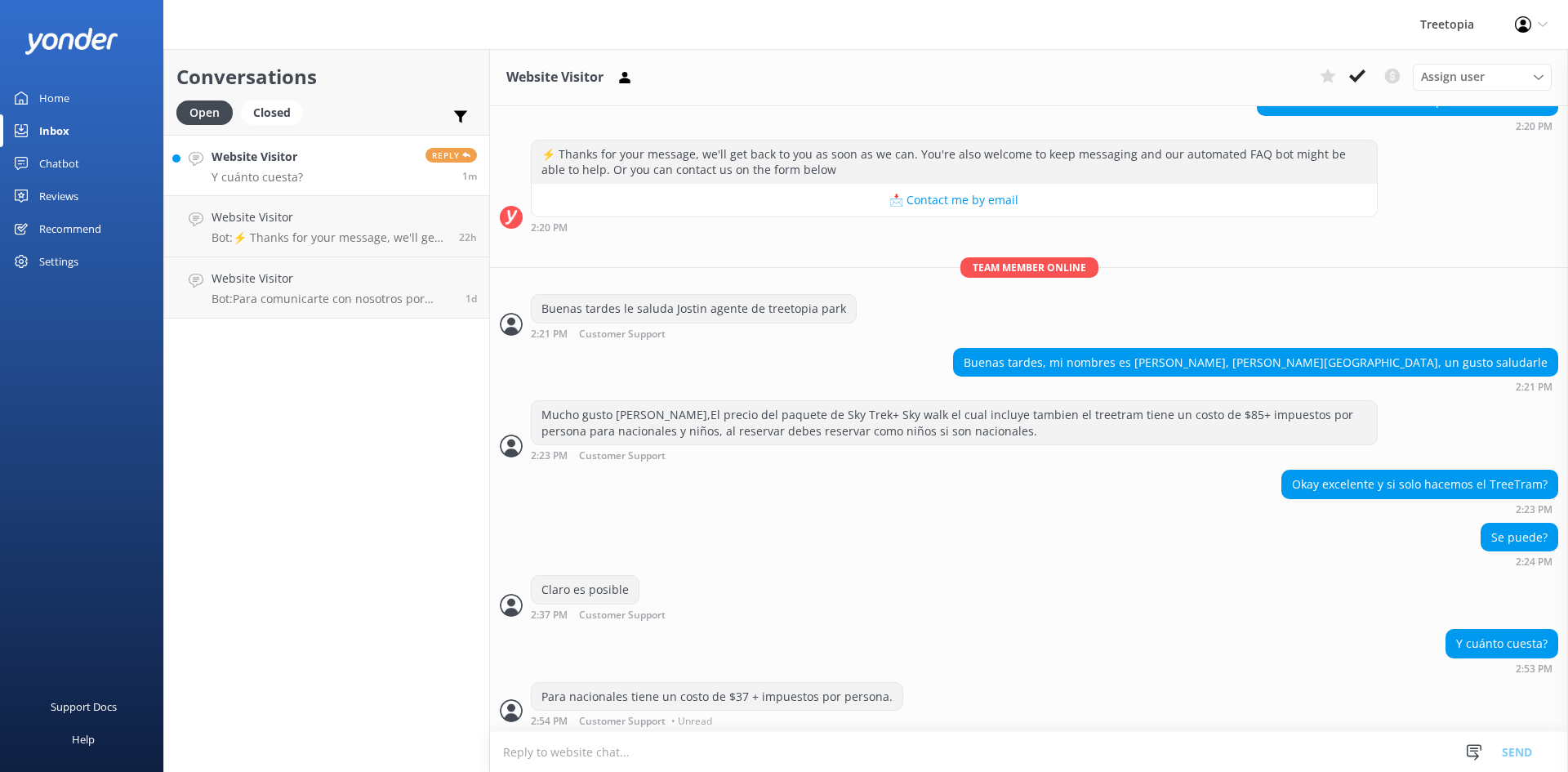
scroll to position [526, 0]
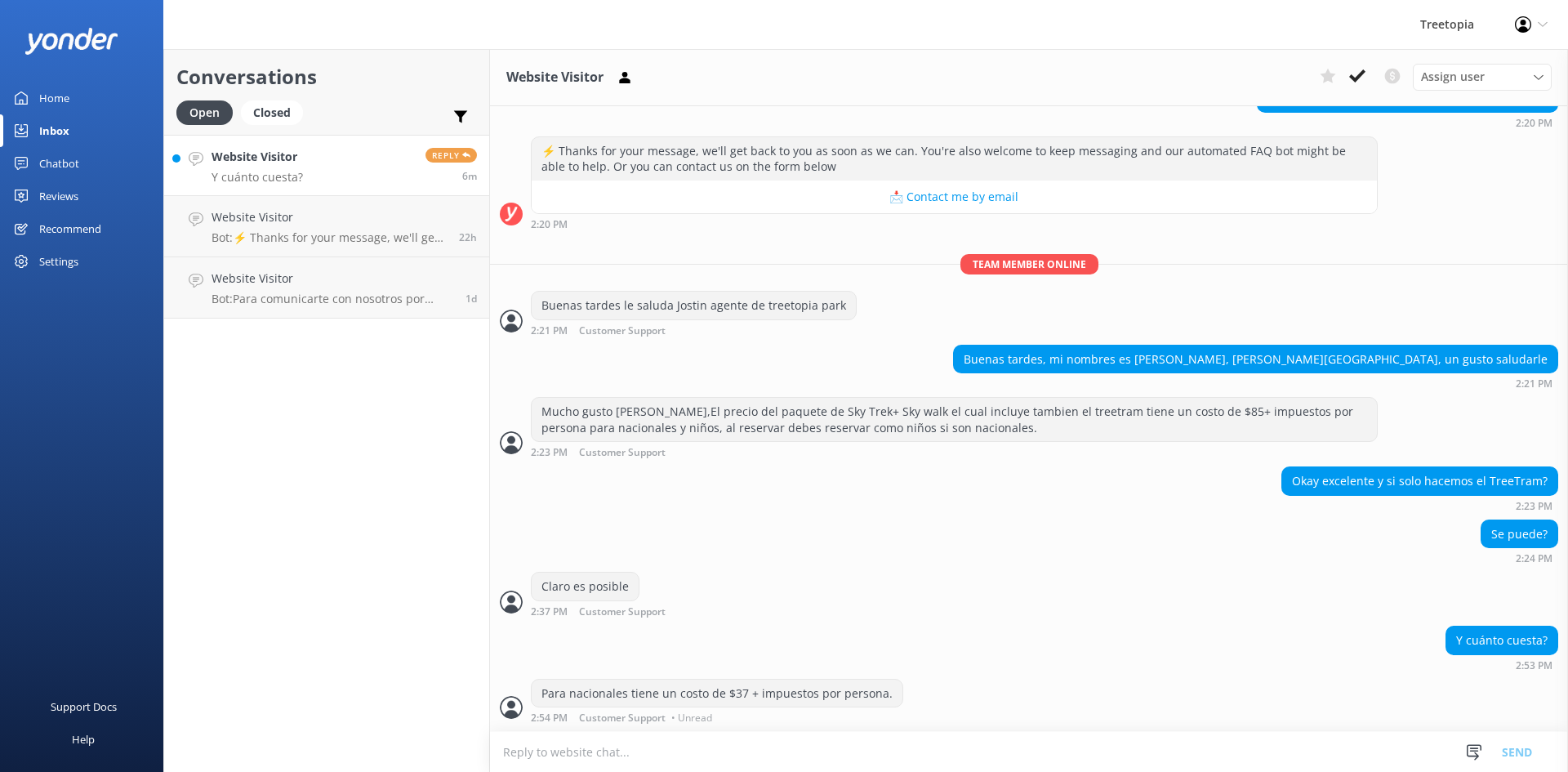
click at [322, 174] on link "Website Visitor Y cuánto cuesta? Reply 6m" at bounding box center [326, 166] width 325 height 61
click at [273, 165] on h4 "Website Visitor" at bounding box center [257, 156] width 91 height 18
click at [298, 217] on h4 "Website Visitor" at bounding box center [328, 217] width 235 height 18
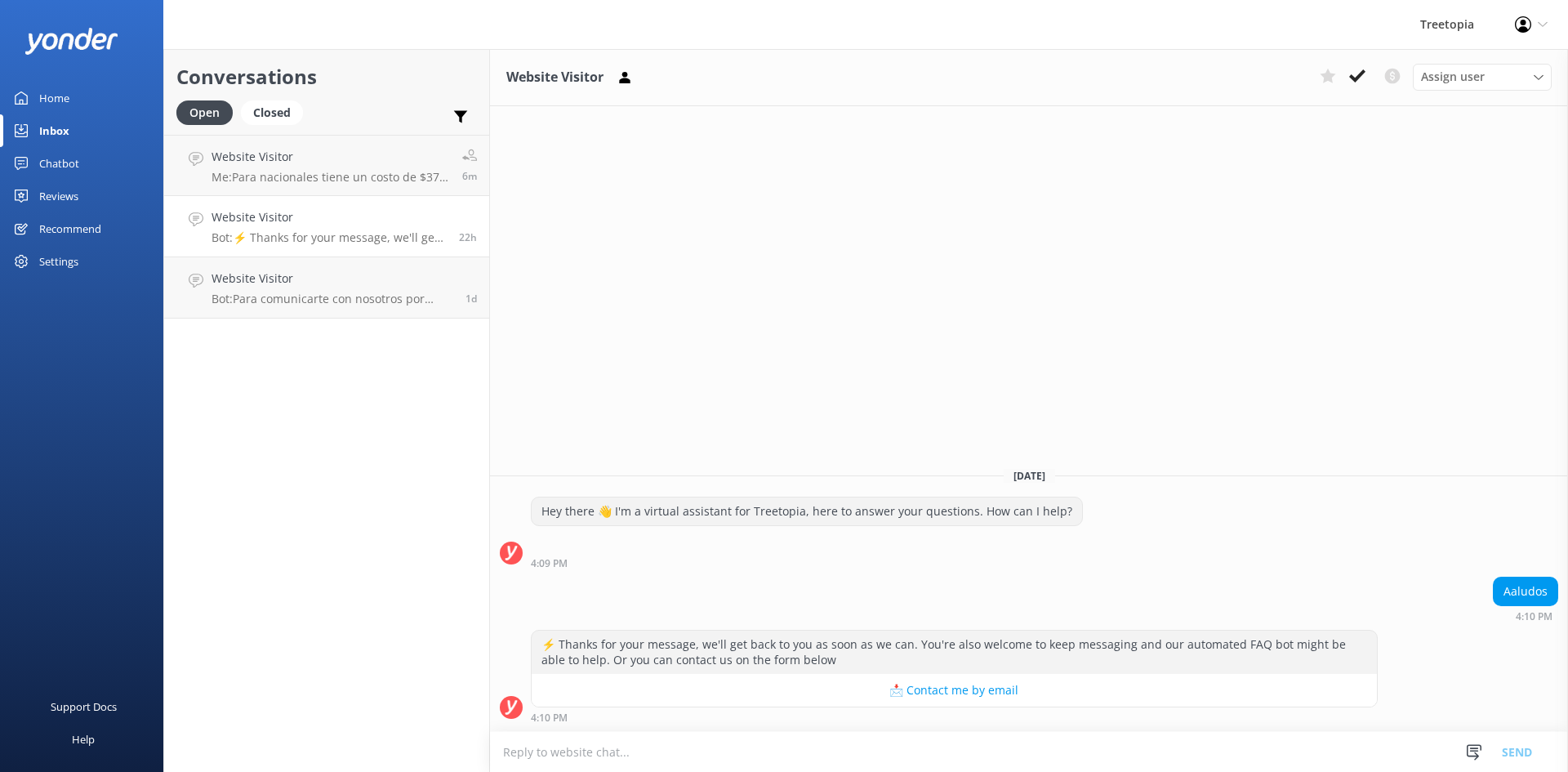
click at [62, 98] on div "Home" at bounding box center [54, 98] width 30 height 33
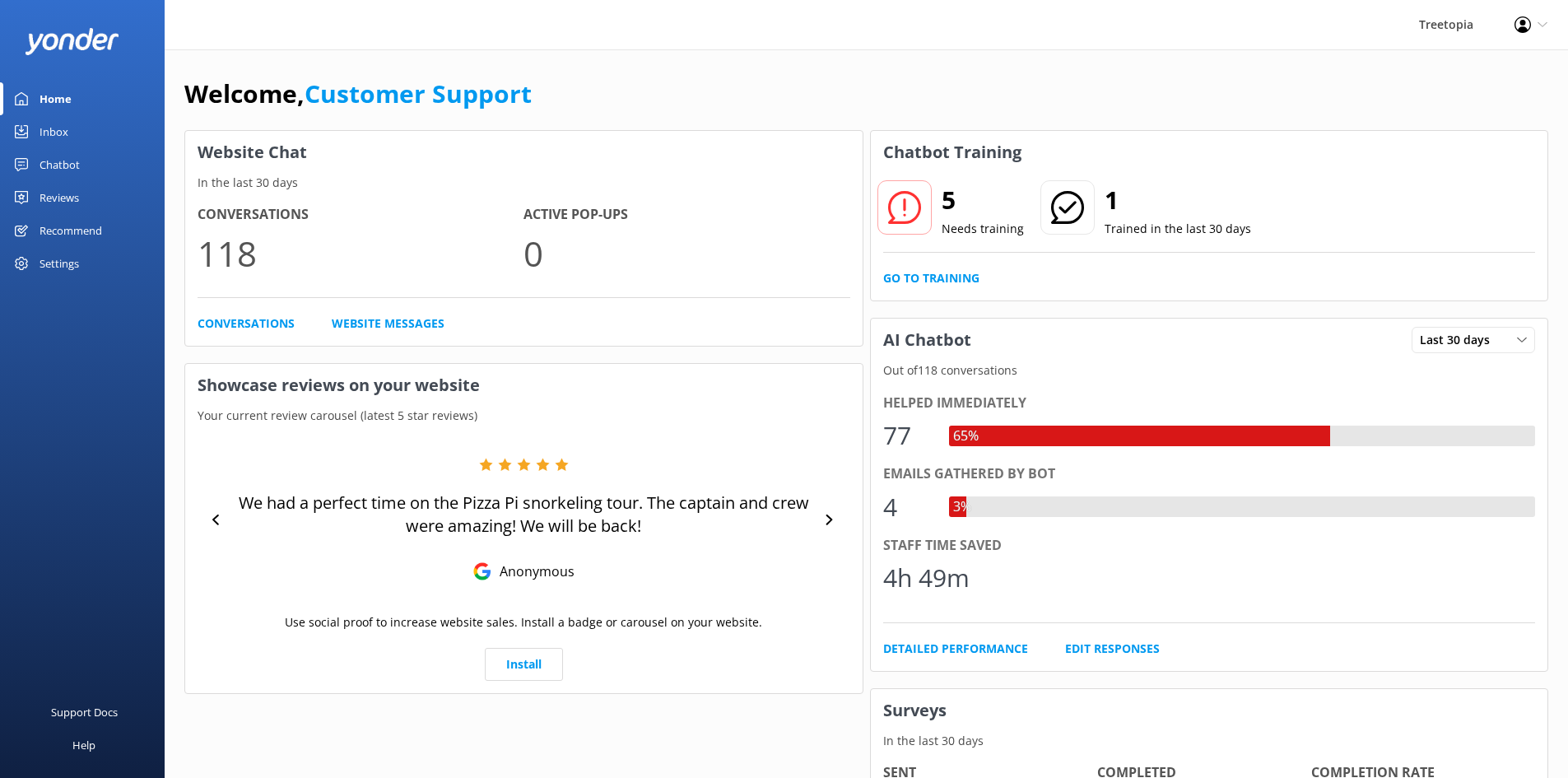
click at [50, 106] on div "Home" at bounding box center [55, 98] width 32 height 33
click at [61, 132] on div "Inbox" at bounding box center [53, 131] width 29 height 33
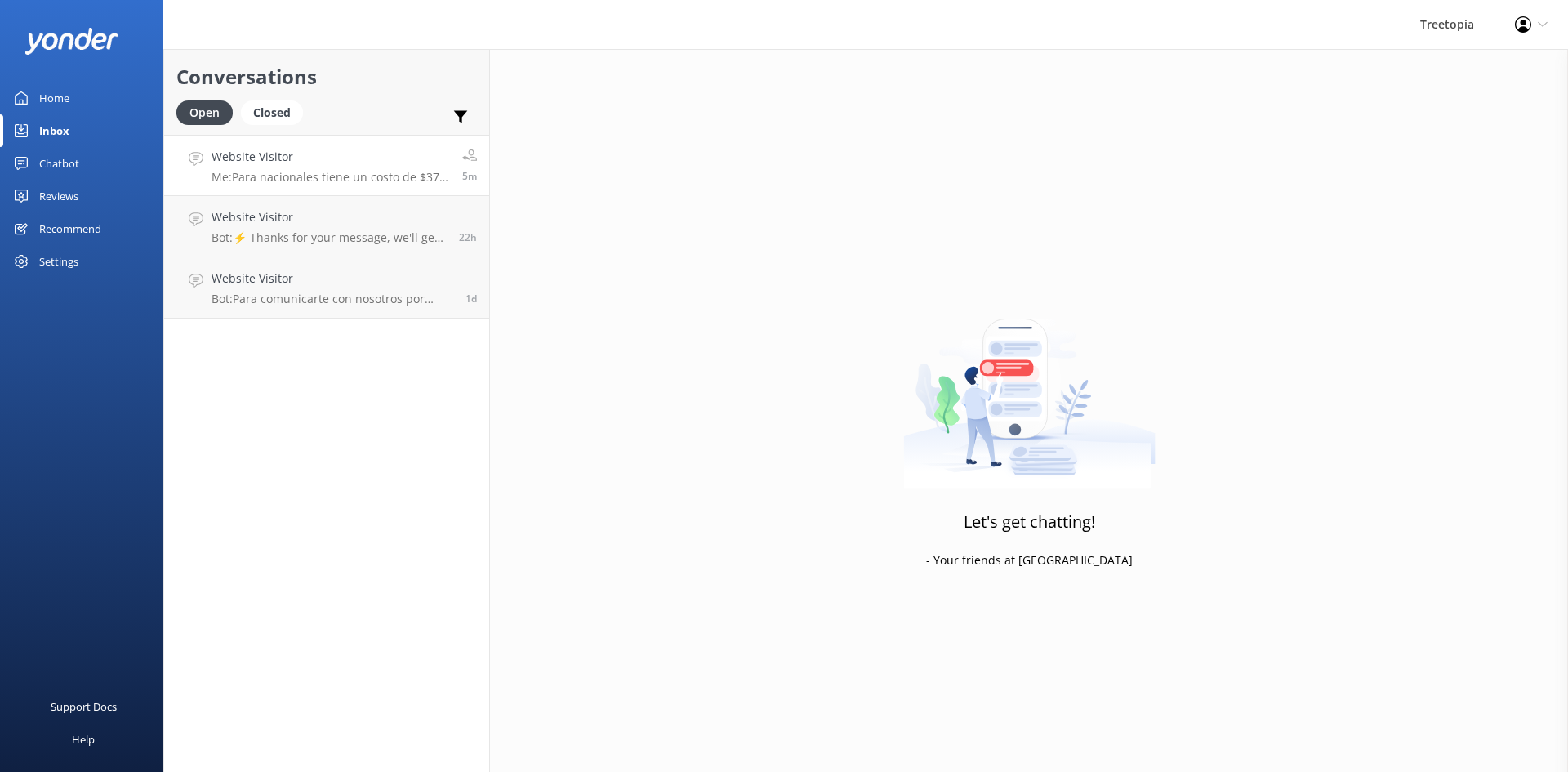
click at [325, 166] on h4 "Website Visitor" at bounding box center [330, 156] width 238 height 18
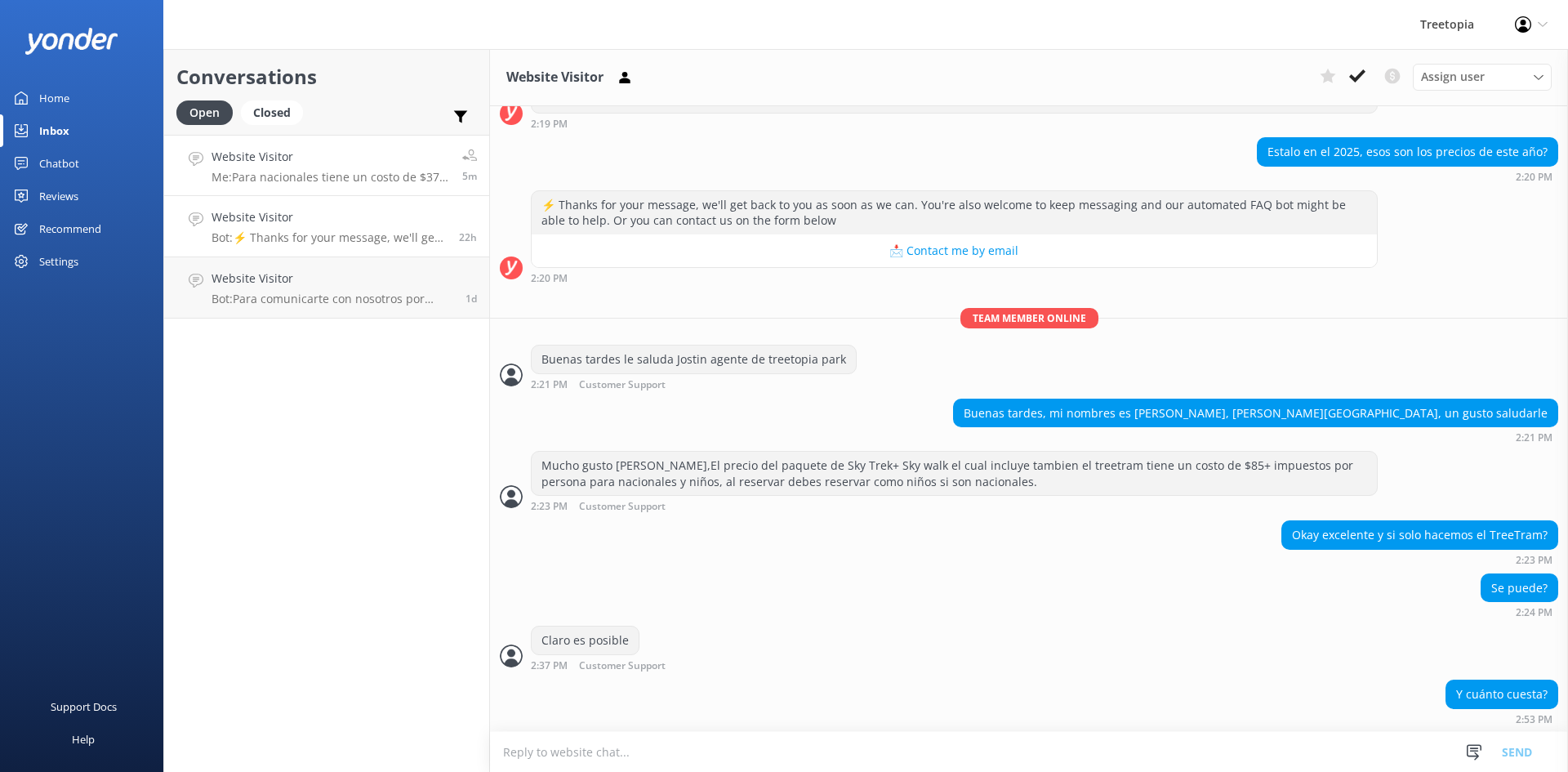
scroll to position [526, 0]
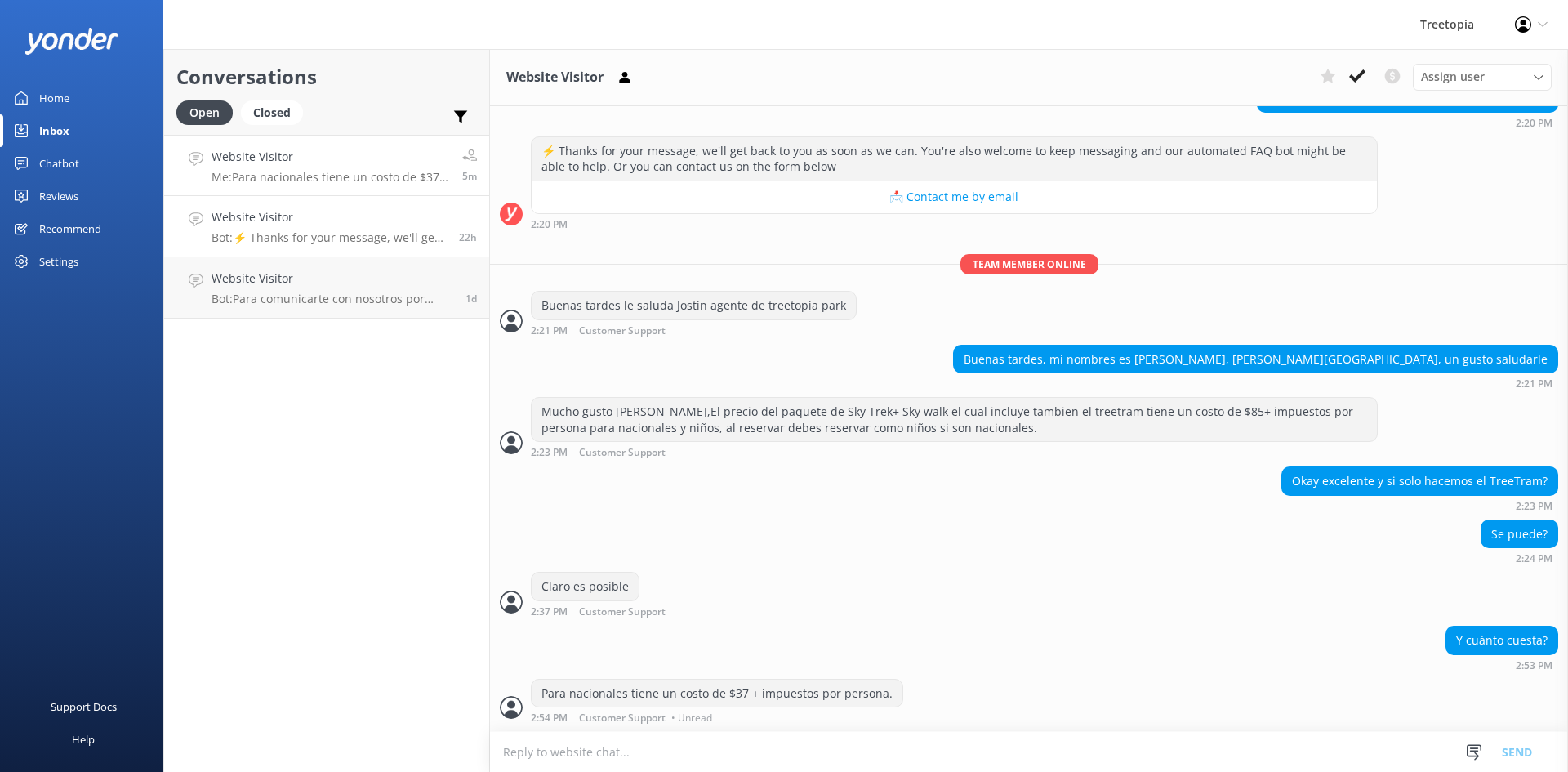
click at [392, 230] on div "Website Visitor Bot: ⚡ Thanks for your message, we'll get back to you as soon a…" at bounding box center [328, 226] width 235 height 36
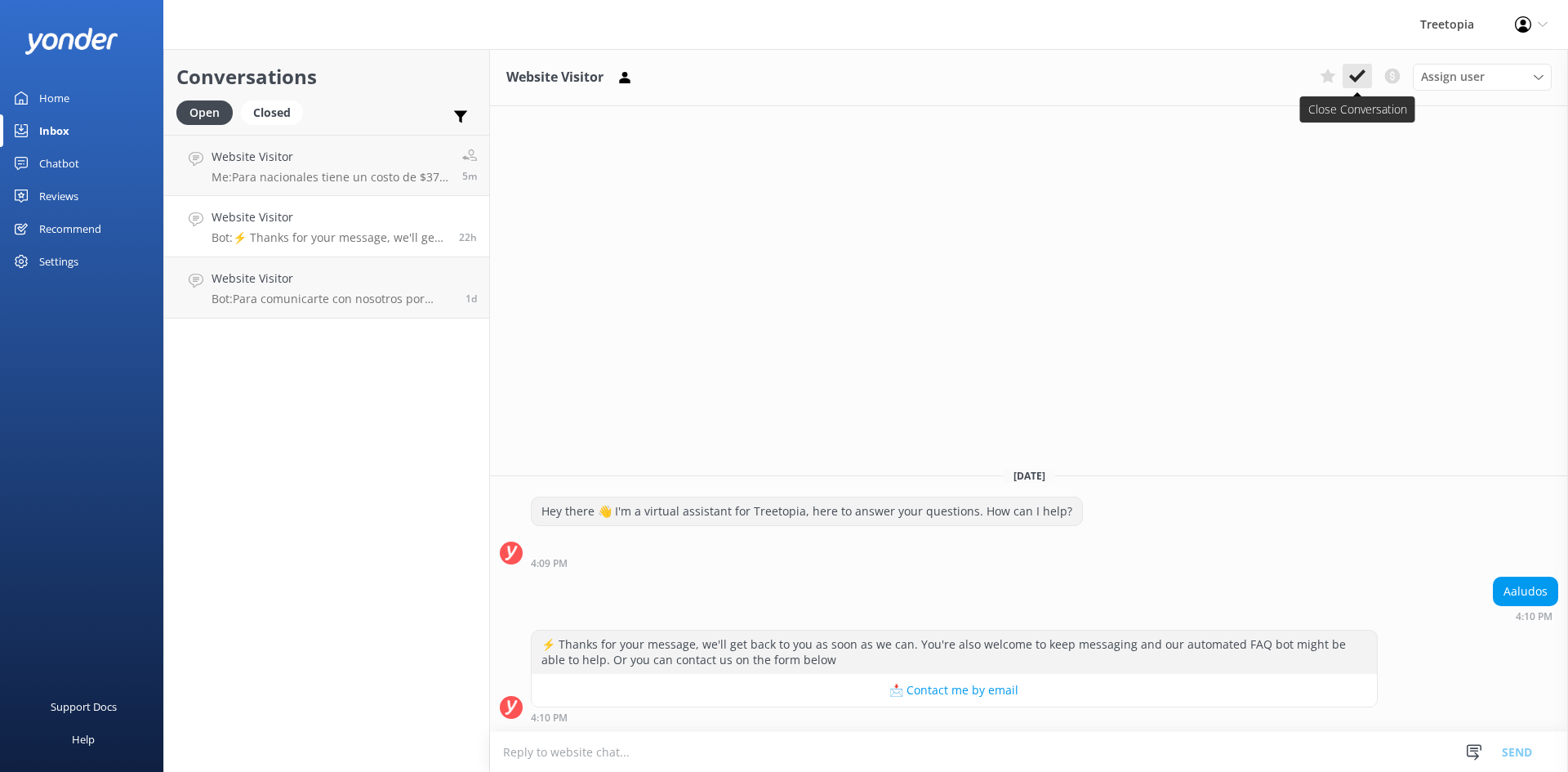
click at [1357, 73] on icon at bounding box center [1358, 76] width 17 height 17
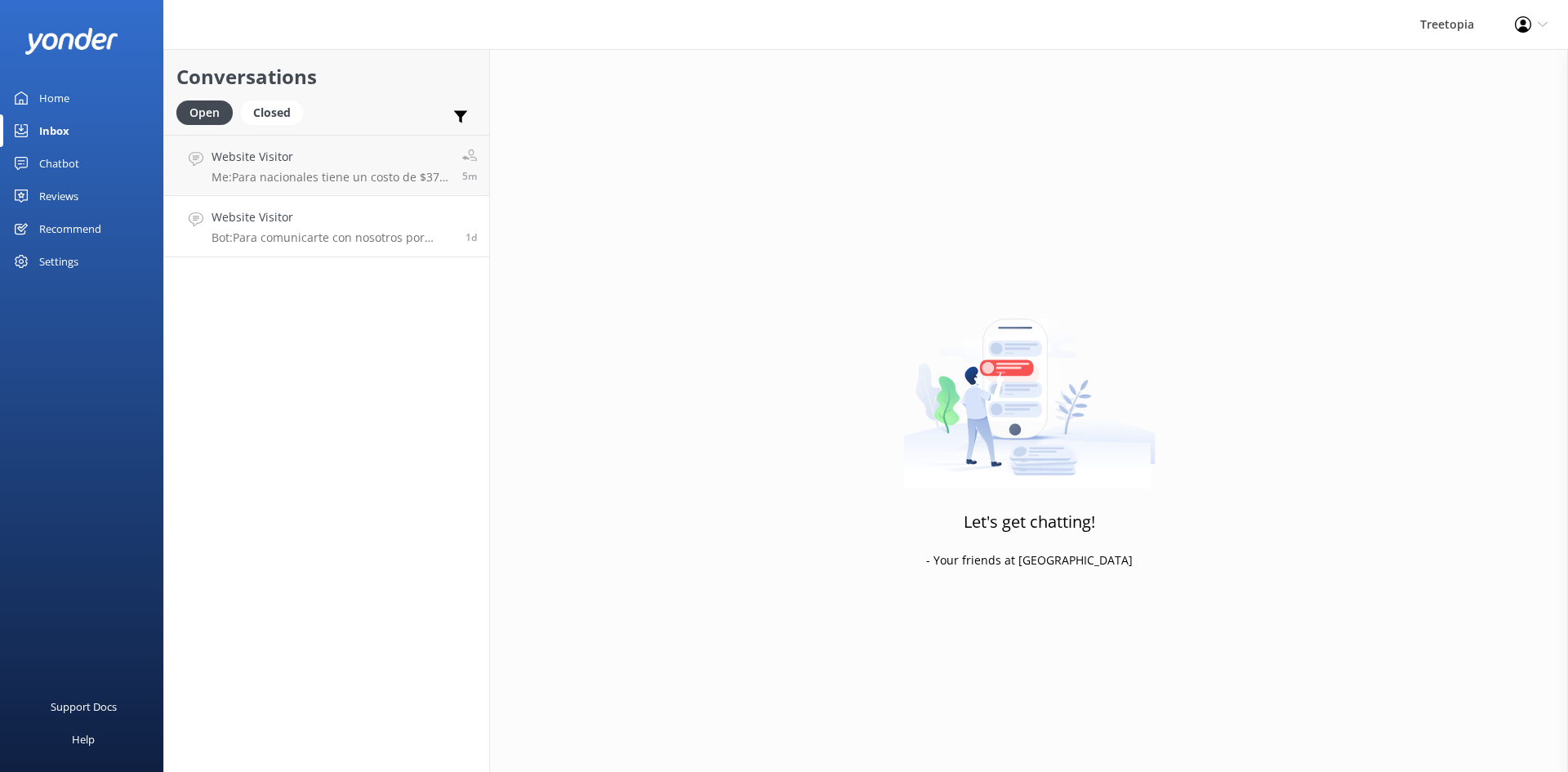
click at [344, 235] on p "Bot: Para comunicarte con nosotros por WhatsApp, puedes usar el número [PHONE_N…" at bounding box center [332, 238] width 242 height 15
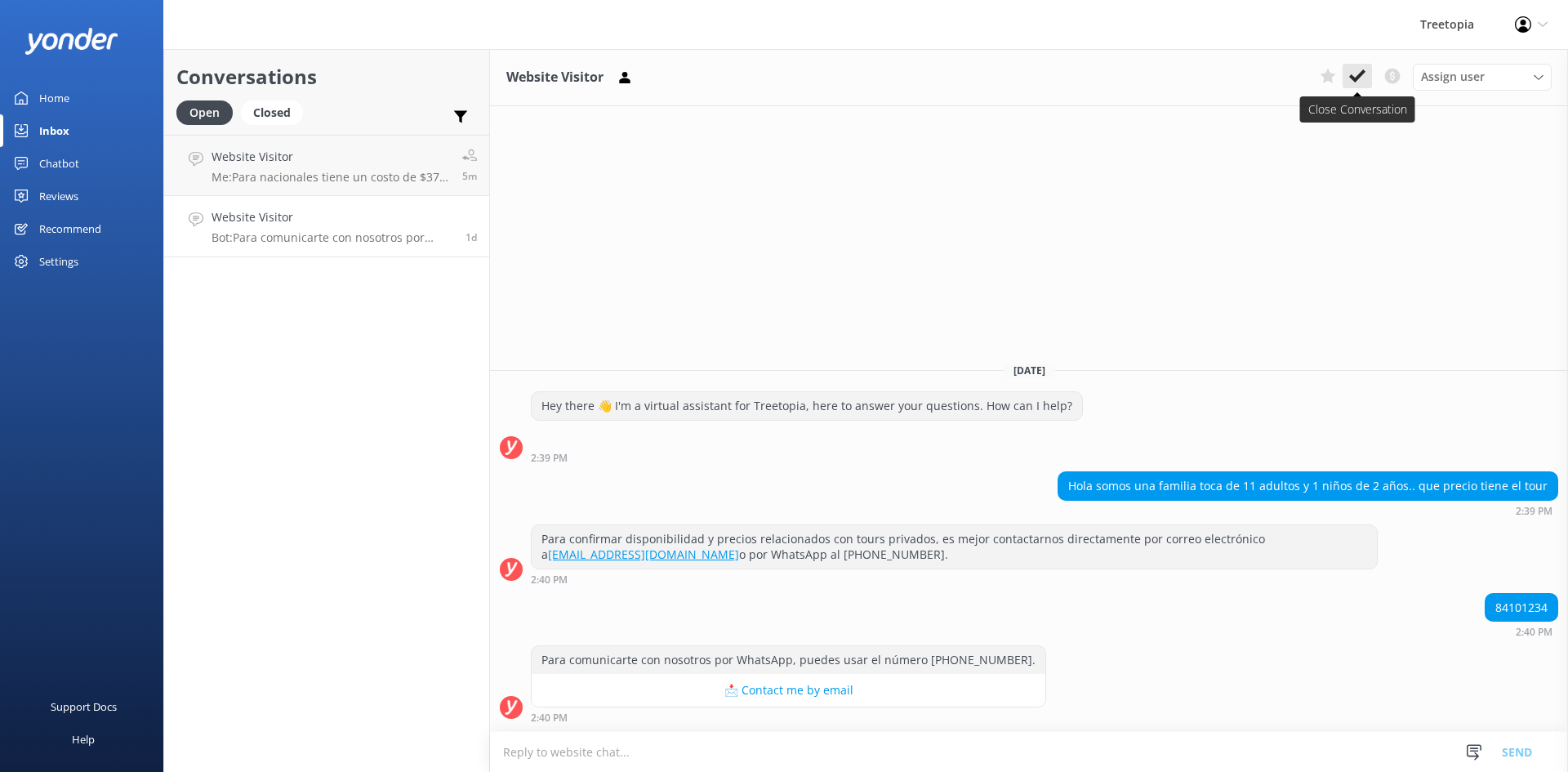
click at [1360, 75] on use at bounding box center [1358, 76] width 17 height 13
